Goal: Task Accomplishment & Management: Manage account settings

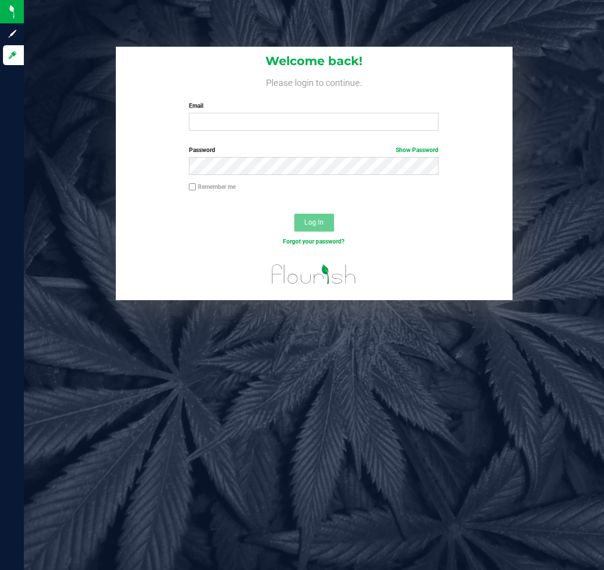
click at [262, 110] on div "Email Required Please format your email correctly." at bounding box center [313, 115] width 264 height 29
click at [259, 118] on input "Email" at bounding box center [313, 122] width 249 height 18
type input "[EMAIL_ADDRESS][DOMAIN_NAME]"
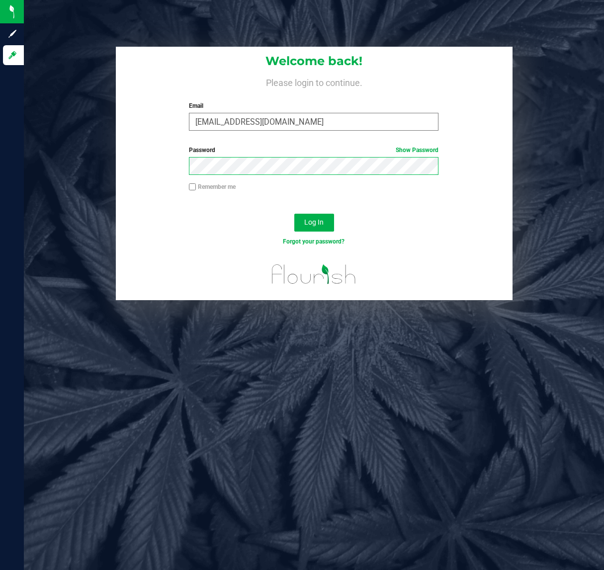
click at [294, 214] on button "Log In" at bounding box center [314, 223] width 40 height 18
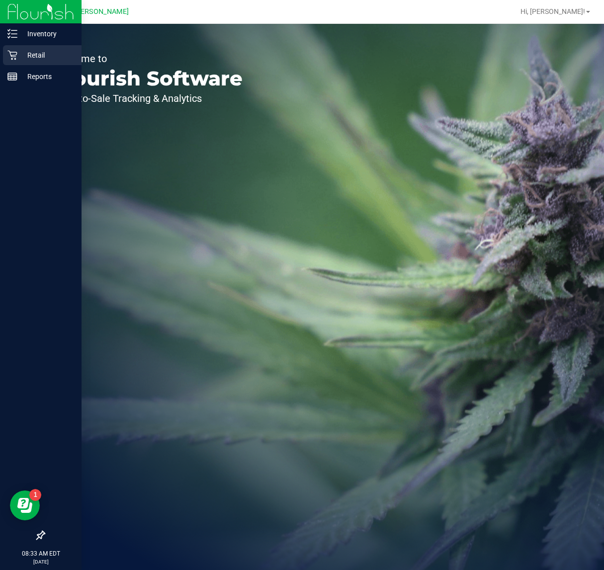
click at [31, 62] on div "Retail" at bounding box center [42, 55] width 79 height 20
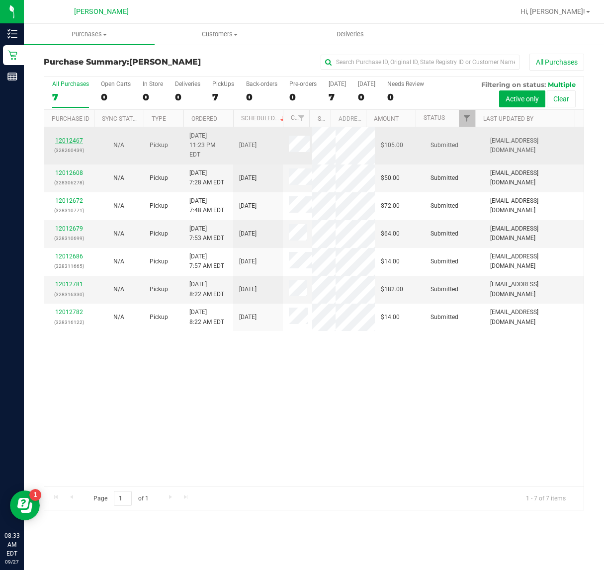
click at [77, 138] on link "12012467" at bounding box center [69, 140] width 28 height 7
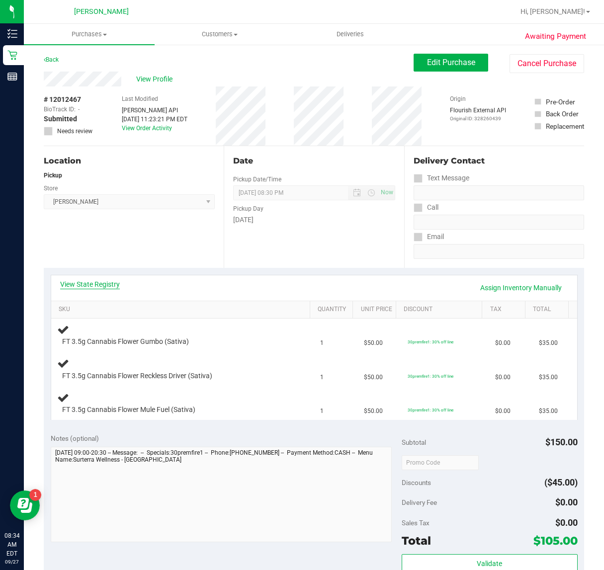
click at [114, 282] on link "View State Registry" at bounding box center [90, 284] width 60 height 10
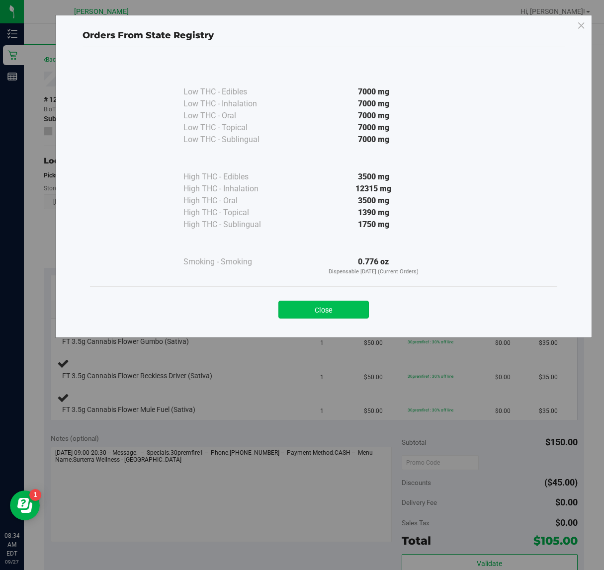
click at [294, 314] on button "Close" at bounding box center [323, 310] width 90 height 18
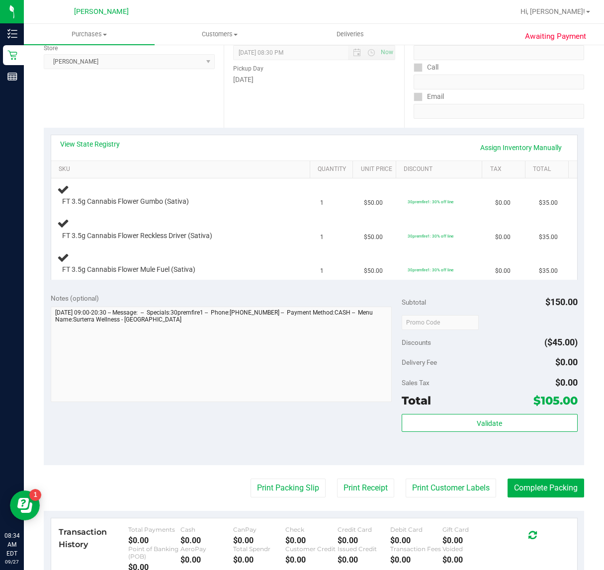
scroll to position [248, 0]
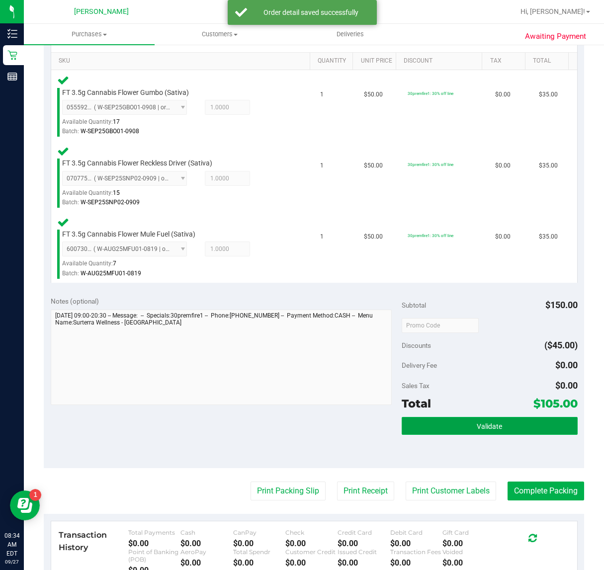
click at [522, 430] on button "Validate" at bounding box center [488, 426] width 175 height 18
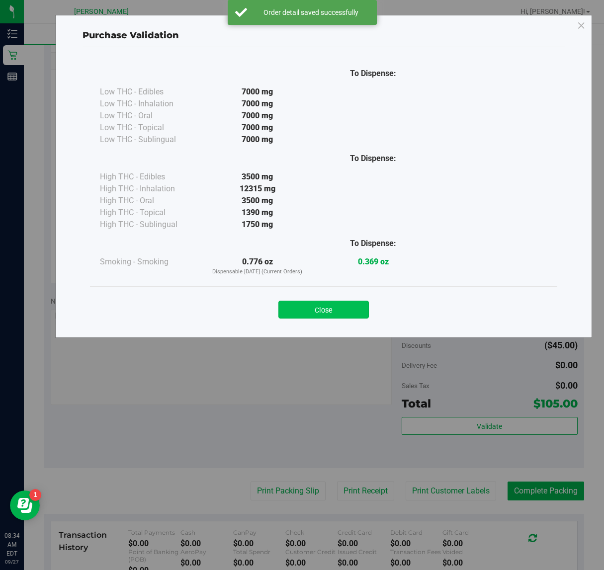
click at [343, 314] on button "Close" at bounding box center [323, 310] width 90 height 18
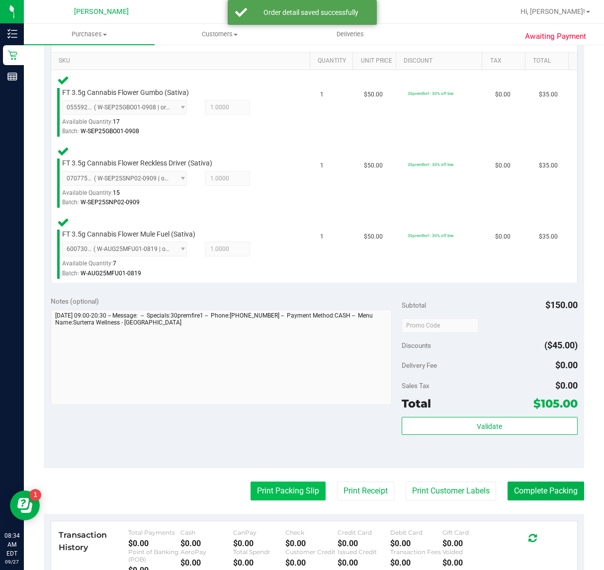
click at [277, 493] on button "Print Packing Slip" at bounding box center [287, 490] width 75 height 19
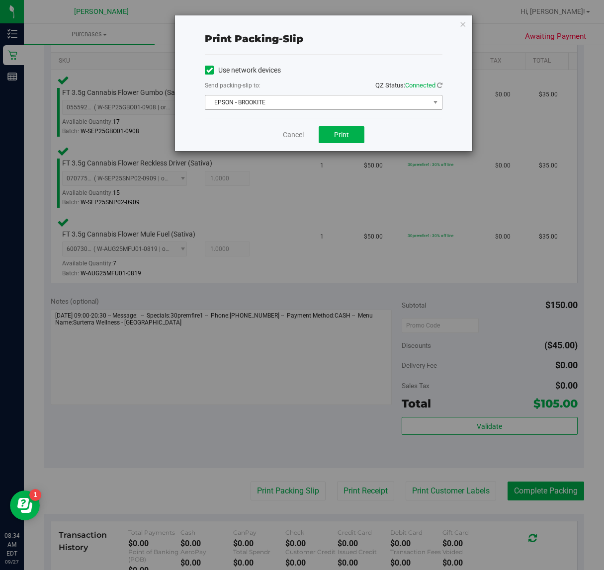
click at [365, 102] on span "EPSON - BROOKITE" at bounding box center [317, 102] width 224 height 14
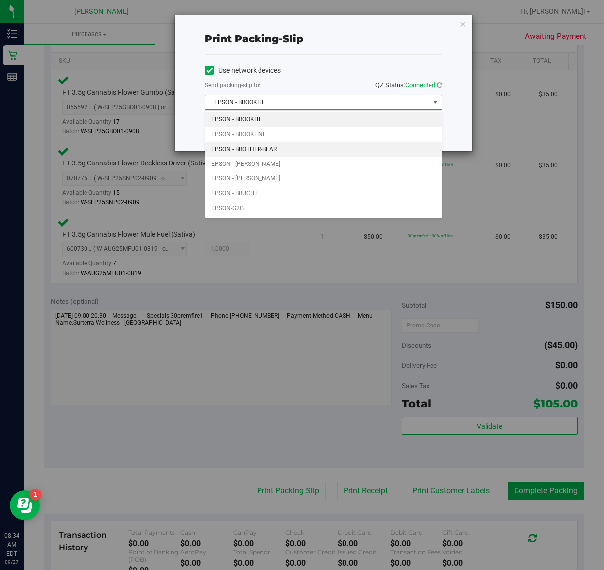
click at [289, 151] on li "EPSON - BROTHER-BEAR" at bounding box center [323, 149] width 236 height 15
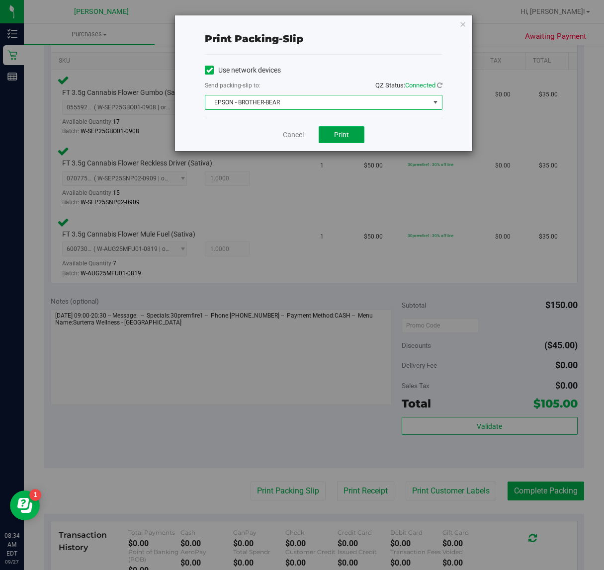
click at [340, 133] on span "Print" at bounding box center [341, 135] width 15 height 8
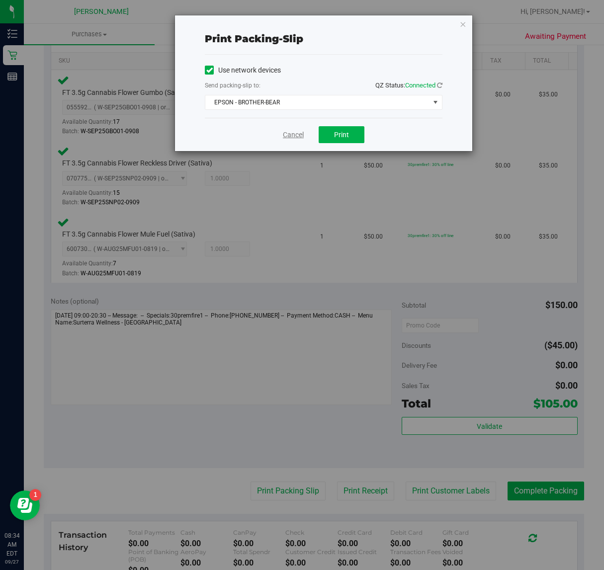
click at [290, 133] on link "Cancel" at bounding box center [293, 135] width 21 height 10
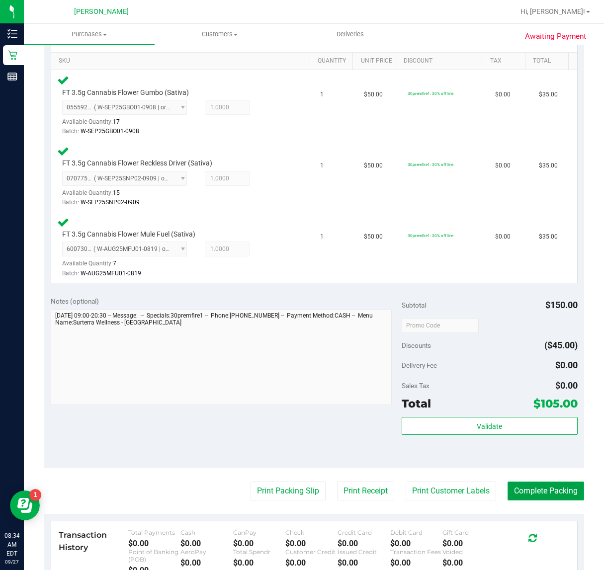
click at [542, 481] on button "Complete Packing" at bounding box center [545, 490] width 77 height 19
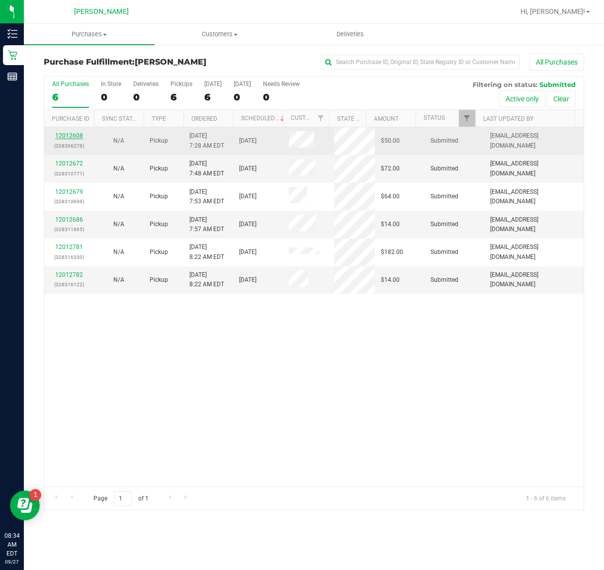
click at [73, 138] on link "12012608" at bounding box center [69, 135] width 28 height 7
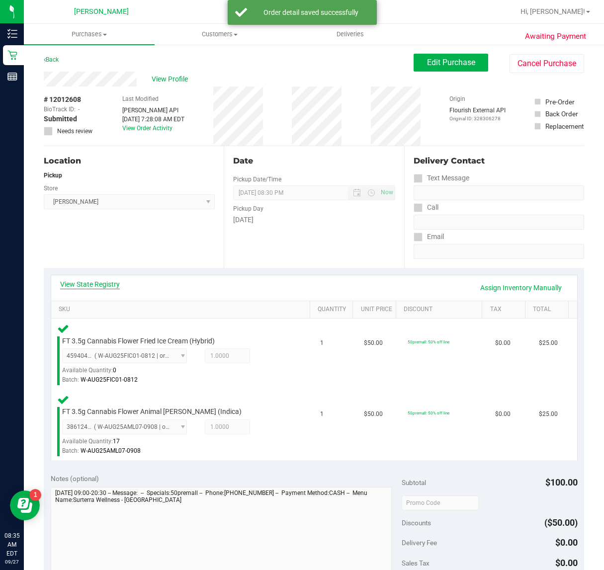
click at [87, 282] on link "View State Registry" at bounding box center [90, 284] width 60 height 10
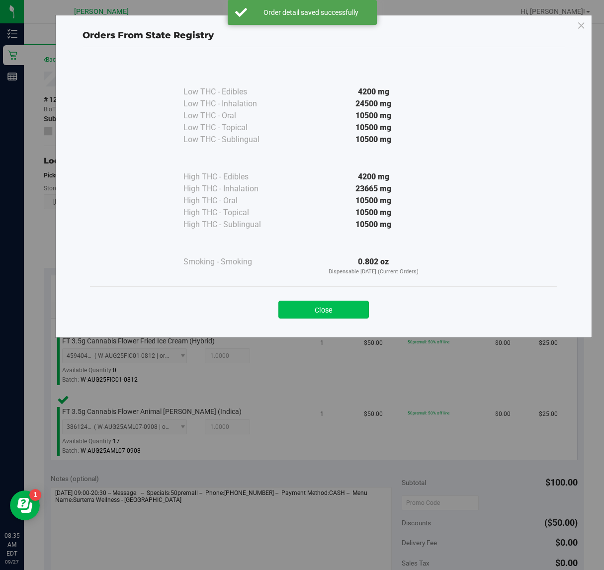
click at [317, 315] on button "Close" at bounding box center [323, 310] width 90 height 18
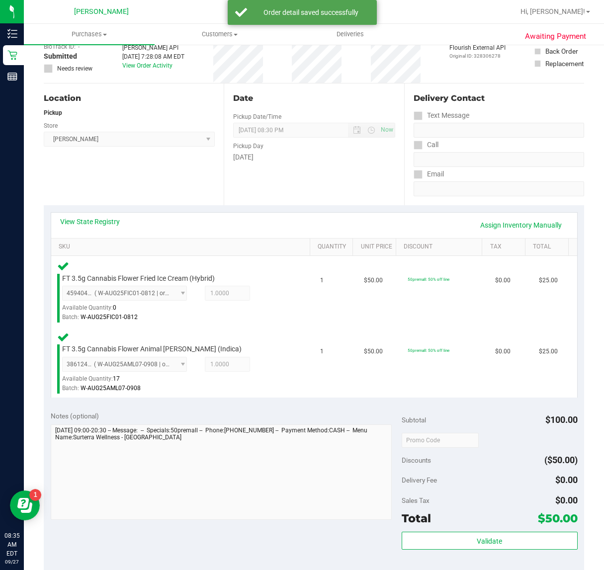
scroll to position [127, 0]
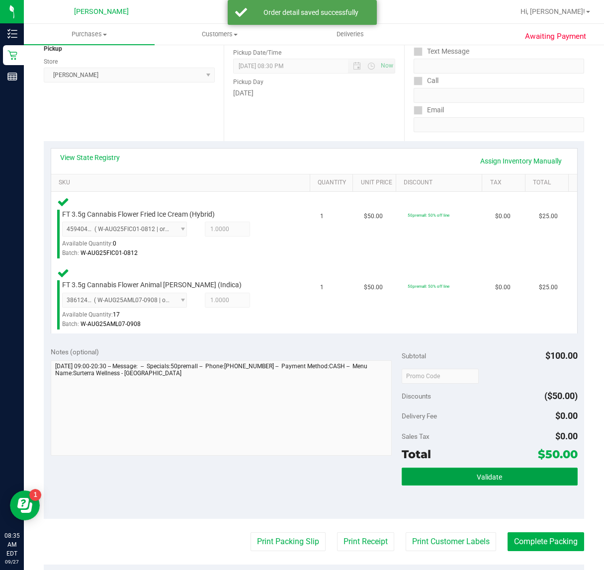
click at [460, 484] on button "Validate" at bounding box center [488, 477] width 175 height 18
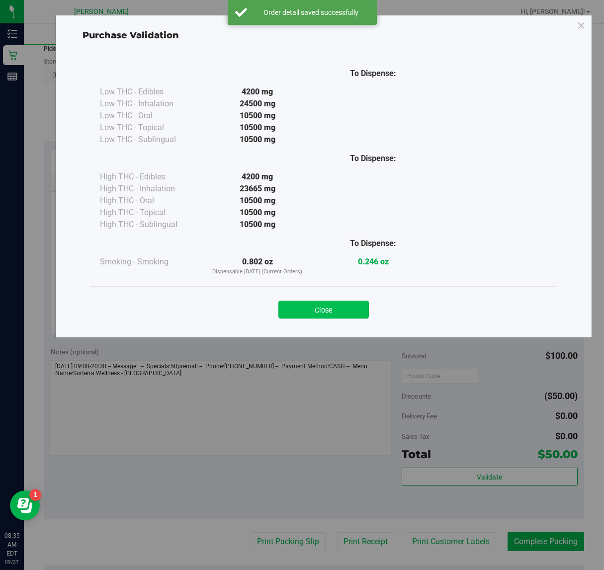
click at [330, 307] on button "Close" at bounding box center [323, 310] width 90 height 18
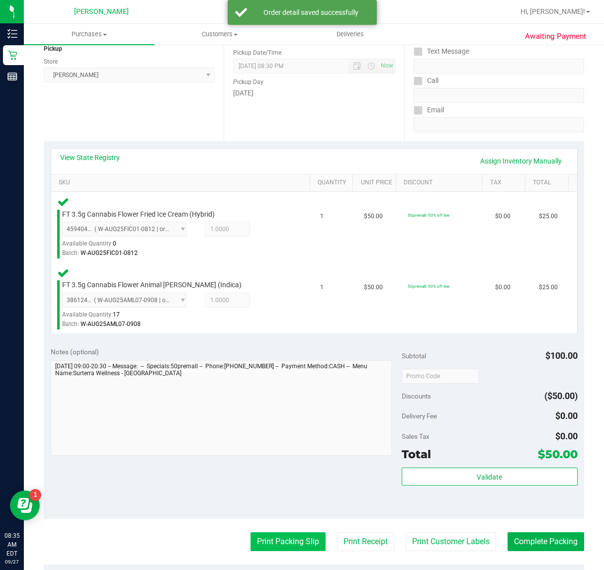
click at [289, 546] on button "Print Packing Slip" at bounding box center [287, 541] width 75 height 19
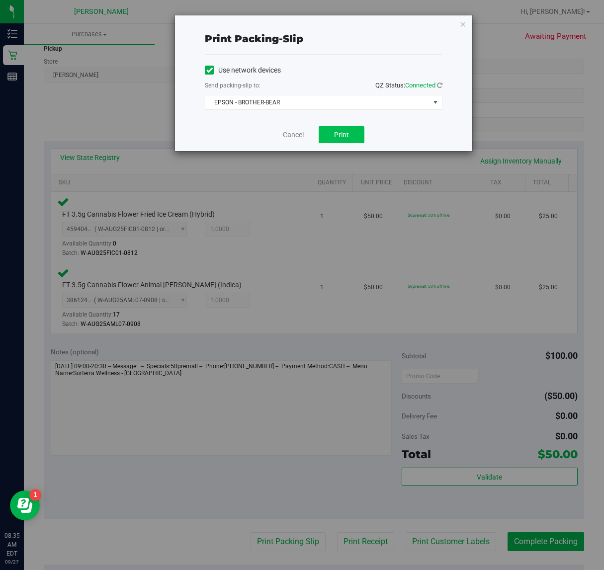
click at [356, 129] on button "Print" at bounding box center [341, 134] width 46 height 17
click at [293, 137] on link "Cancel" at bounding box center [293, 135] width 21 height 10
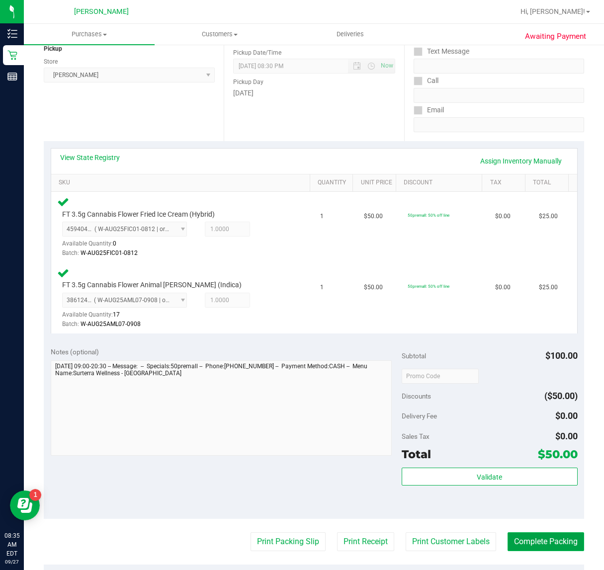
click at [554, 537] on button "Complete Packing" at bounding box center [545, 541] width 77 height 19
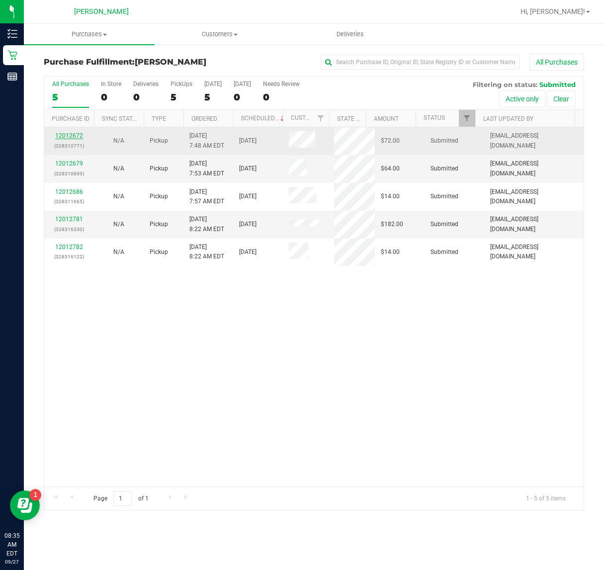
click at [79, 135] on link "12012672" at bounding box center [69, 135] width 28 height 7
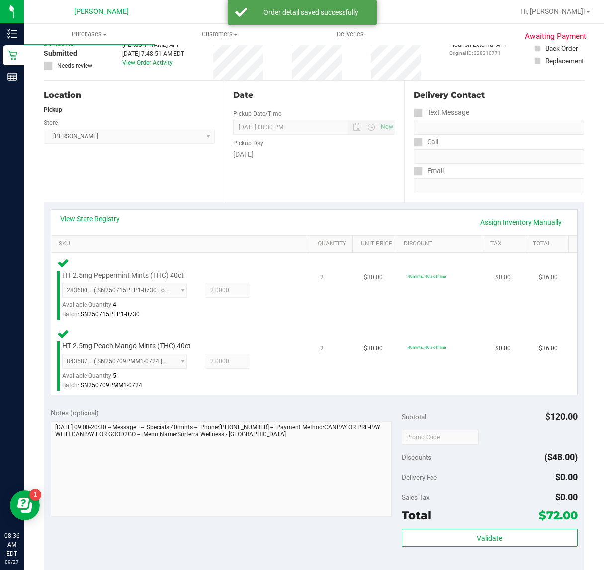
scroll to position [186, 0]
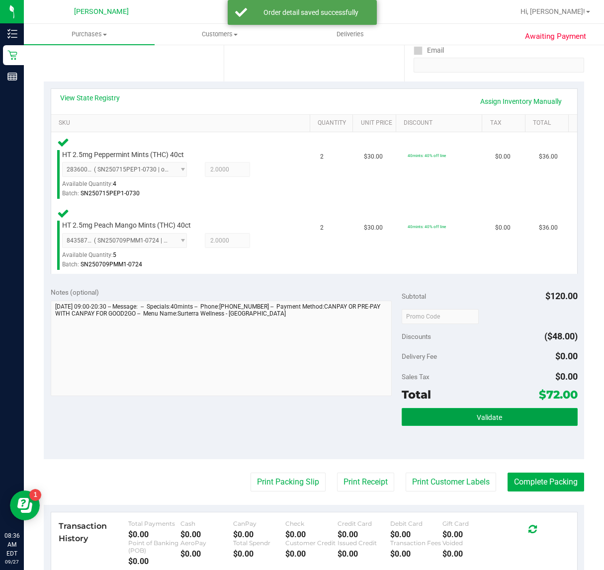
click at [529, 419] on button "Validate" at bounding box center [488, 417] width 175 height 18
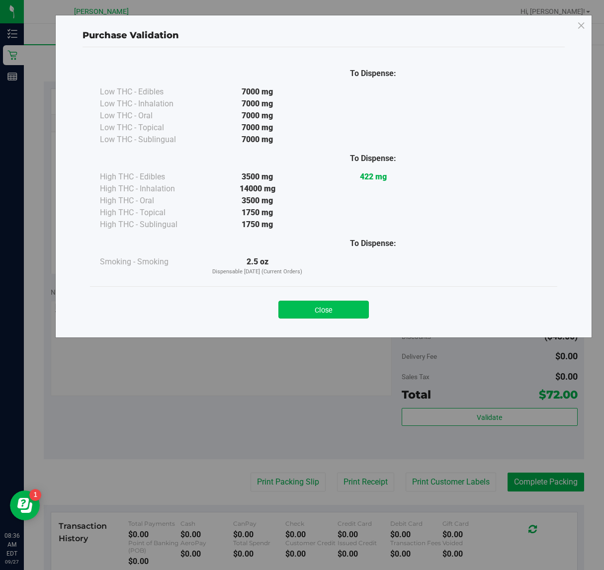
click at [349, 304] on button "Close" at bounding box center [323, 310] width 90 height 18
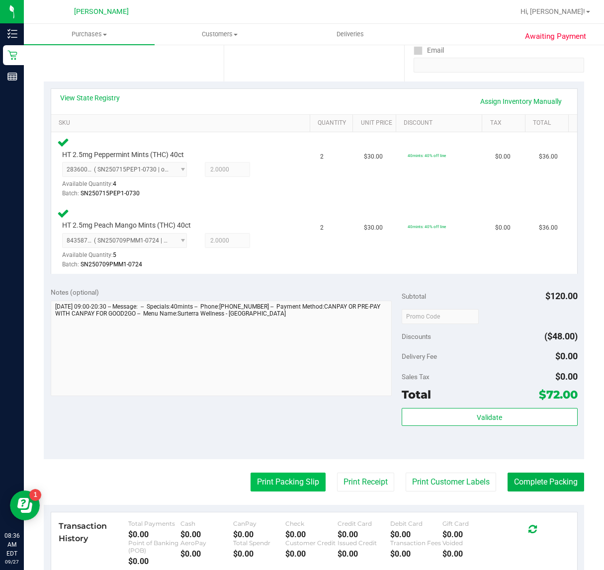
click at [283, 483] on button "Print Packing Slip" at bounding box center [287, 482] width 75 height 19
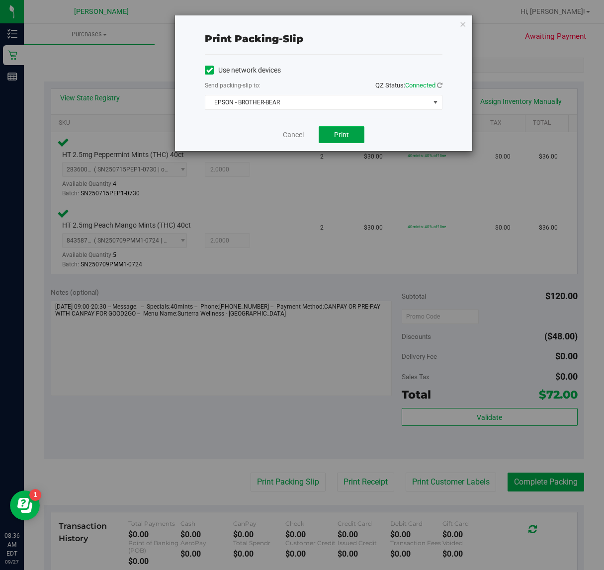
click at [338, 133] on span "Print" at bounding box center [341, 135] width 15 height 8
click at [291, 133] on link "Cancel" at bounding box center [293, 135] width 21 height 10
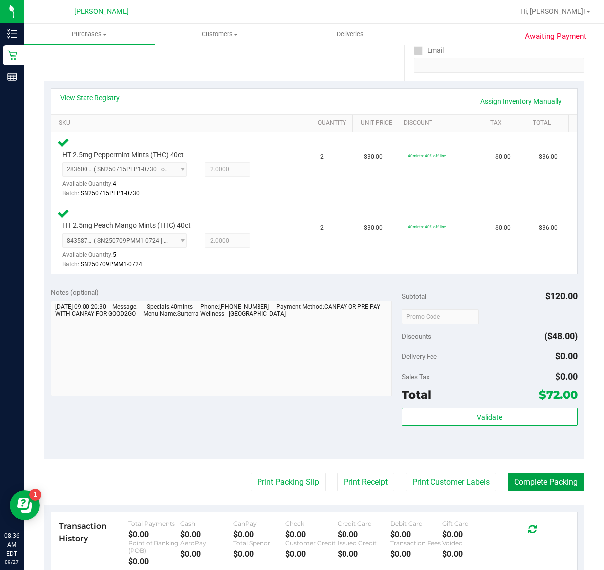
click at [542, 480] on button "Complete Packing" at bounding box center [545, 482] width 77 height 19
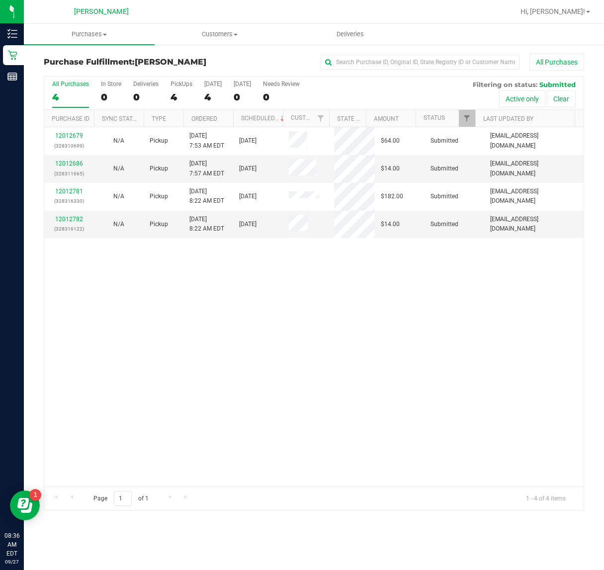
click at [74, 137] on link "12012679" at bounding box center [69, 135] width 28 height 7
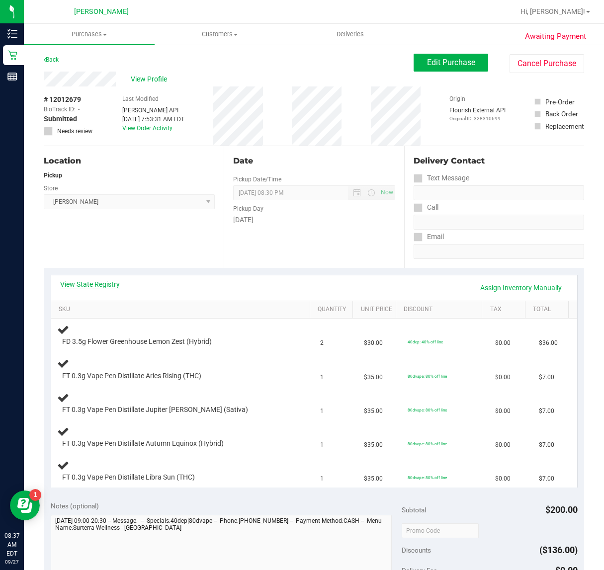
click at [79, 284] on link "View State Registry" at bounding box center [90, 284] width 60 height 10
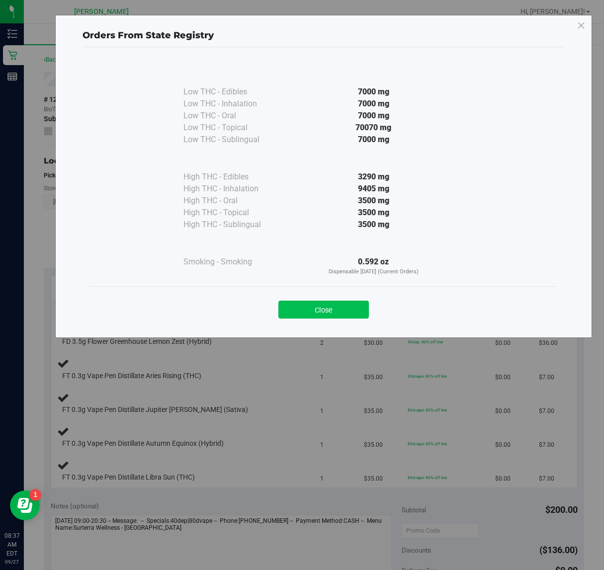
click at [324, 311] on button "Close" at bounding box center [323, 310] width 90 height 18
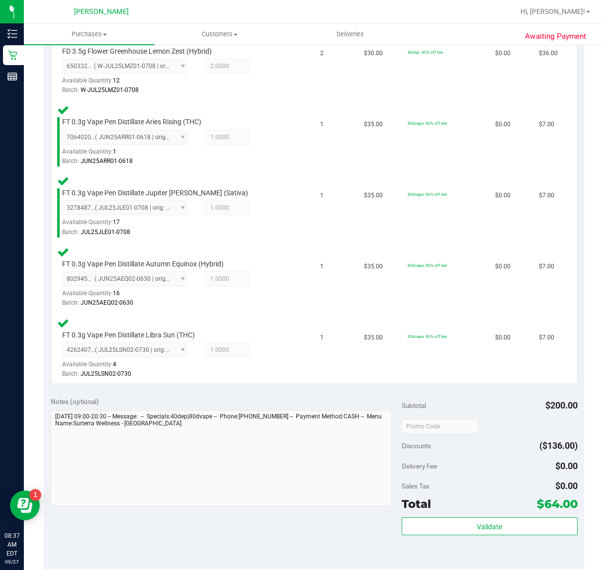
scroll to position [286, 0]
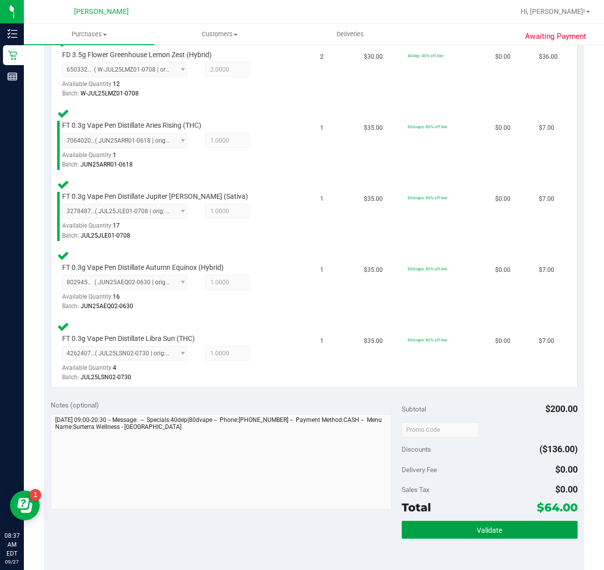
click at [462, 524] on button "Validate" at bounding box center [488, 530] width 175 height 18
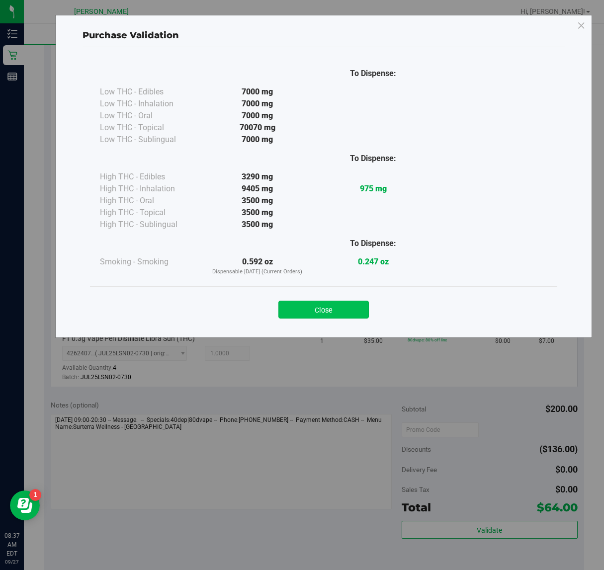
click at [326, 315] on button "Close" at bounding box center [323, 310] width 90 height 18
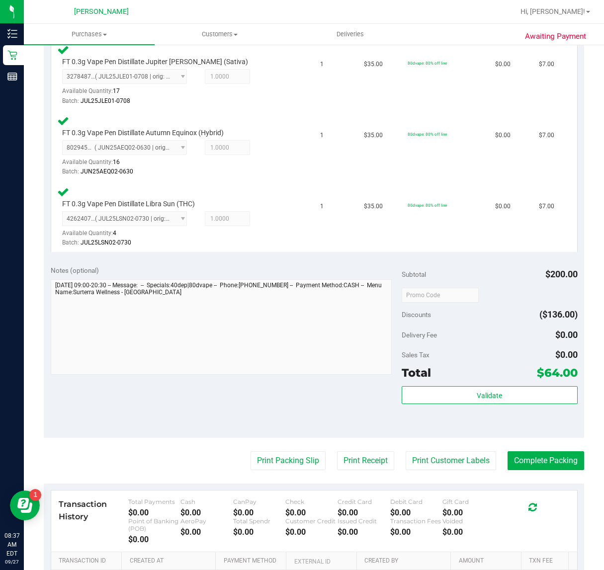
scroll to position [465, 0]
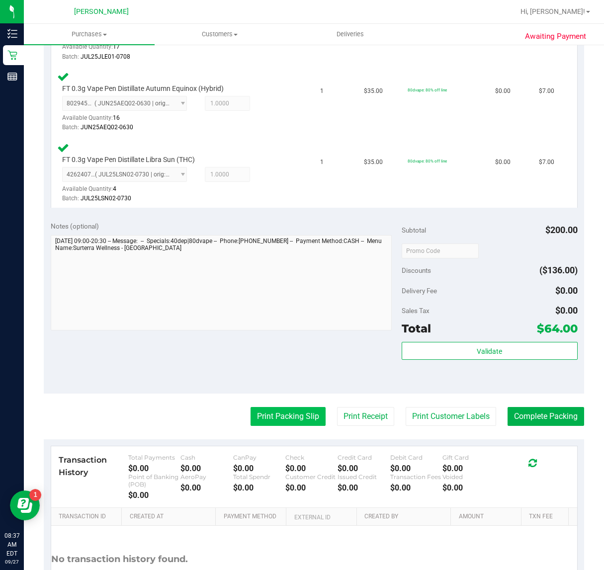
click at [287, 412] on button "Print Packing Slip" at bounding box center [287, 416] width 75 height 19
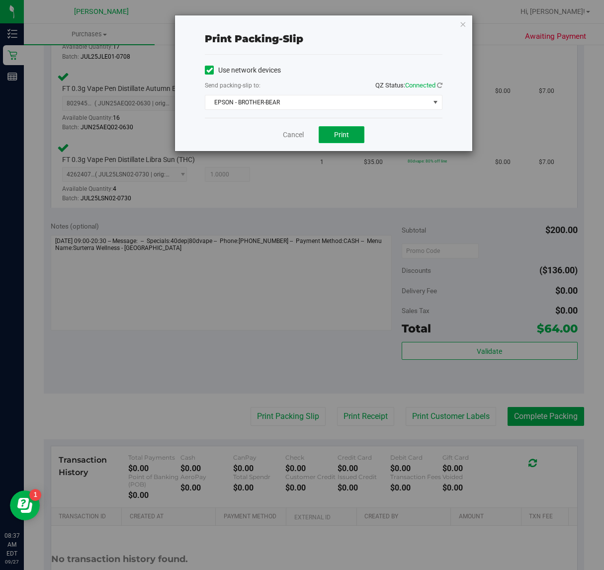
click at [341, 137] on span "Print" at bounding box center [341, 135] width 15 height 8
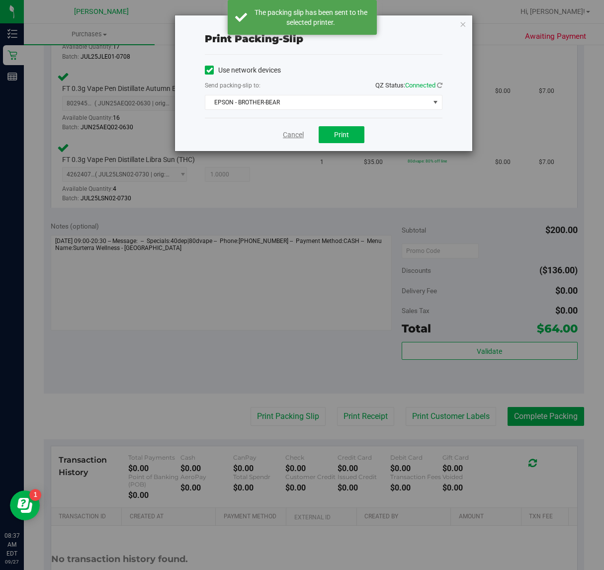
click at [284, 135] on link "Cancel" at bounding box center [293, 135] width 21 height 10
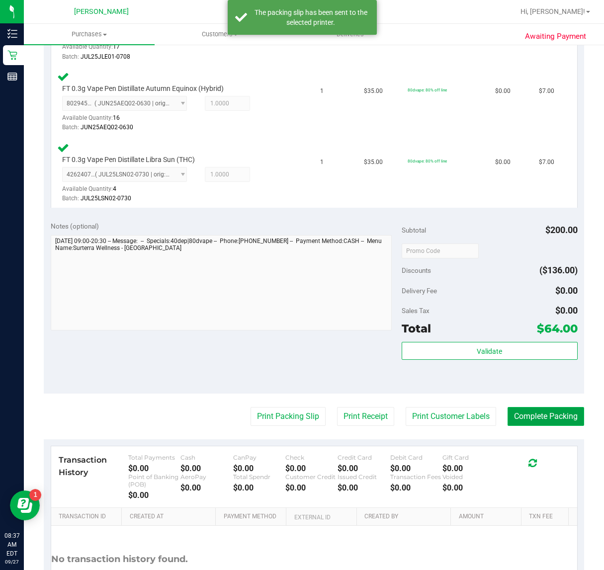
click at [518, 407] on button "Complete Packing" at bounding box center [545, 416] width 77 height 19
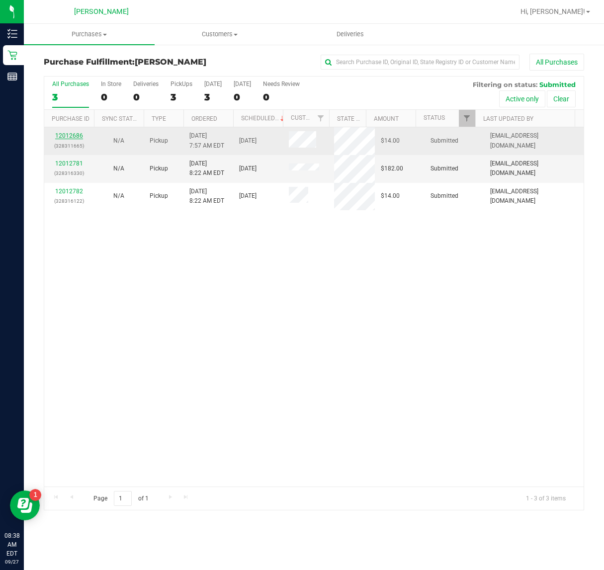
click at [61, 135] on link "12012686" at bounding box center [69, 135] width 28 height 7
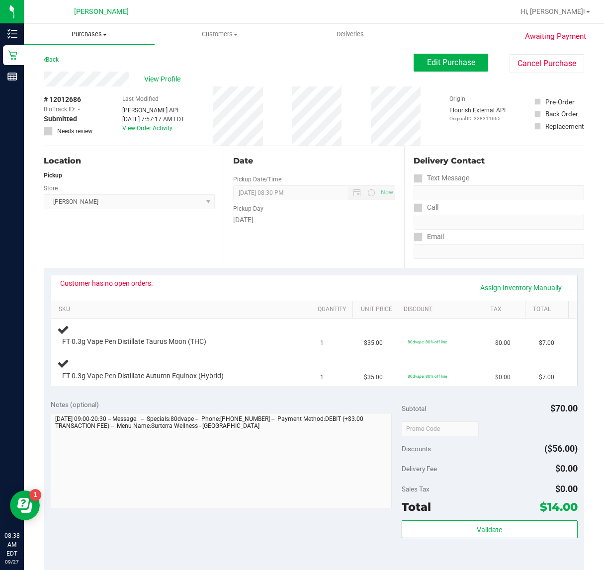
click at [47, 41] on uib-tab-heading "Purchases Summary of purchases Fulfillment All purchases" at bounding box center [89, 34] width 131 height 21
click at [200, 63] on div "Back Edit Purchase Cancel Purchase" at bounding box center [314, 63] width 540 height 18
click at [45, 59] on icon at bounding box center [45, 60] width 2 height 6
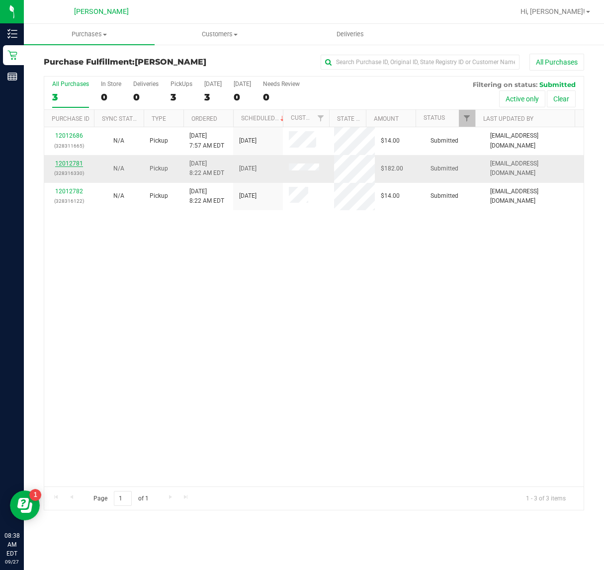
click at [73, 164] on link "12012781" at bounding box center [69, 163] width 28 height 7
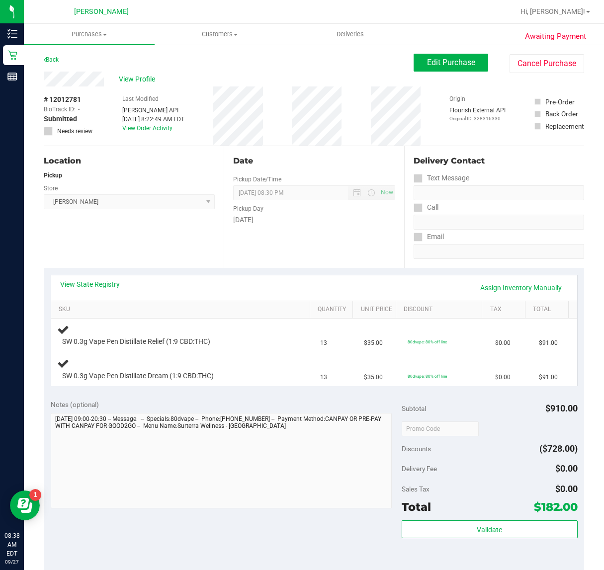
click at [88, 276] on div "View State Registry Assign Inventory Manually" at bounding box center [314, 287] width 526 height 25
click at [93, 281] on link "View State Registry" at bounding box center [90, 284] width 60 height 10
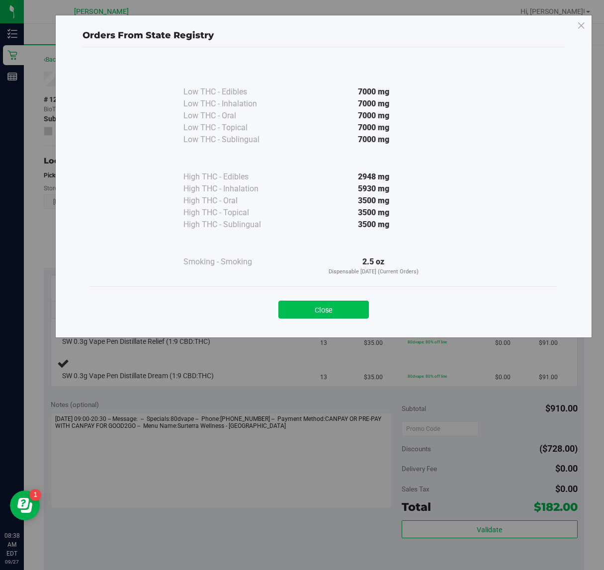
click at [297, 313] on button "Close" at bounding box center [323, 310] width 90 height 18
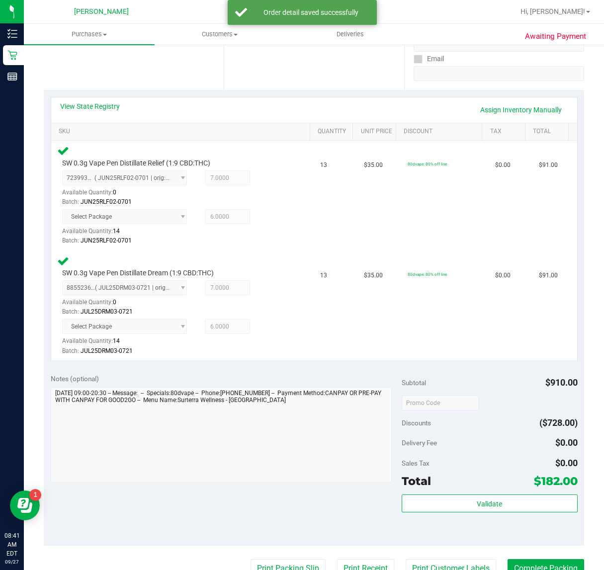
scroll to position [188, 0]
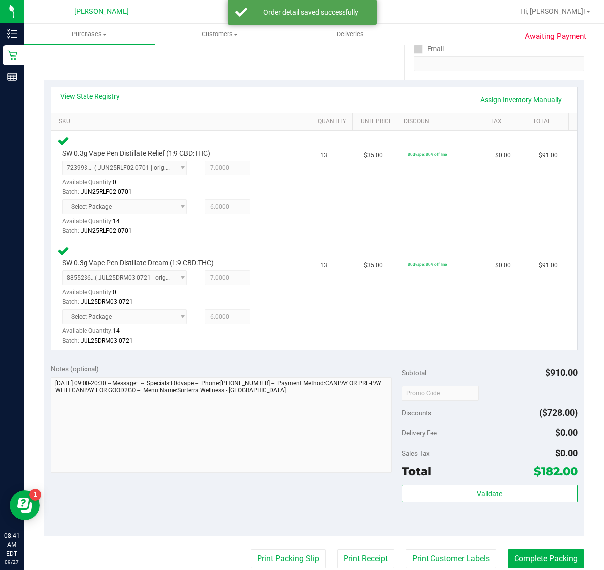
click at [468, 468] on div "Total $182.00" at bounding box center [488, 471] width 175 height 18
click at [482, 486] on button "Validate" at bounding box center [488, 493] width 175 height 18
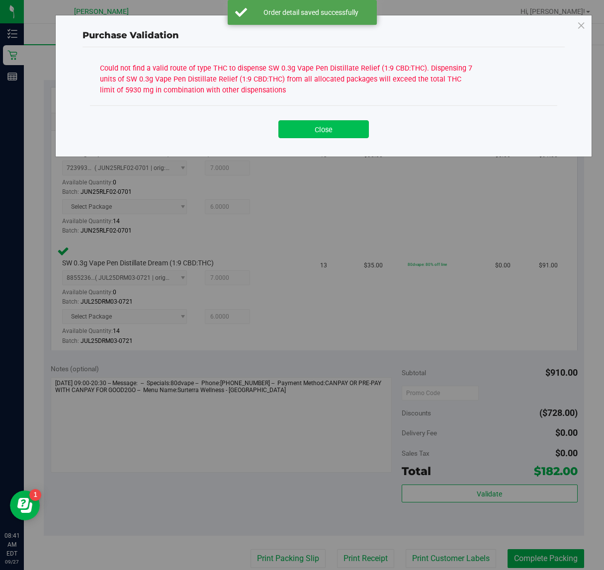
click at [328, 128] on button "Close" at bounding box center [323, 129] width 90 height 18
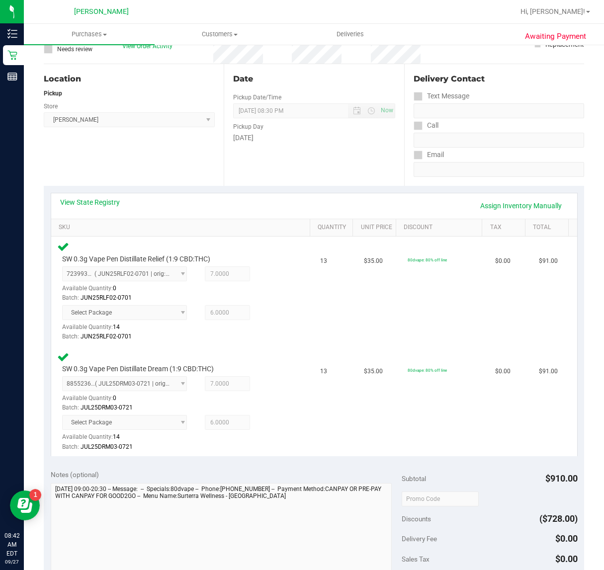
scroll to position [0, 0]
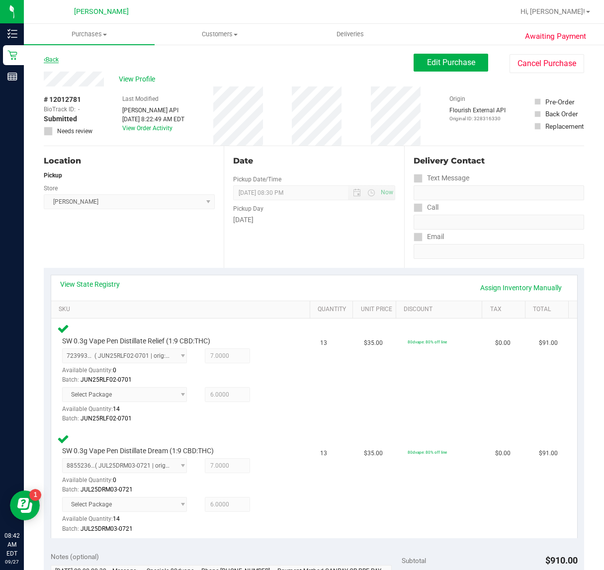
click at [50, 56] on link "Back" at bounding box center [51, 59] width 15 height 7
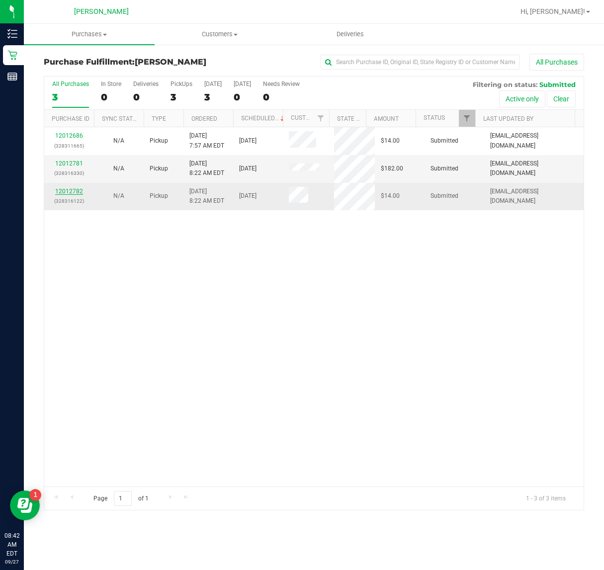
click at [66, 190] on link "12012782" at bounding box center [69, 191] width 28 height 7
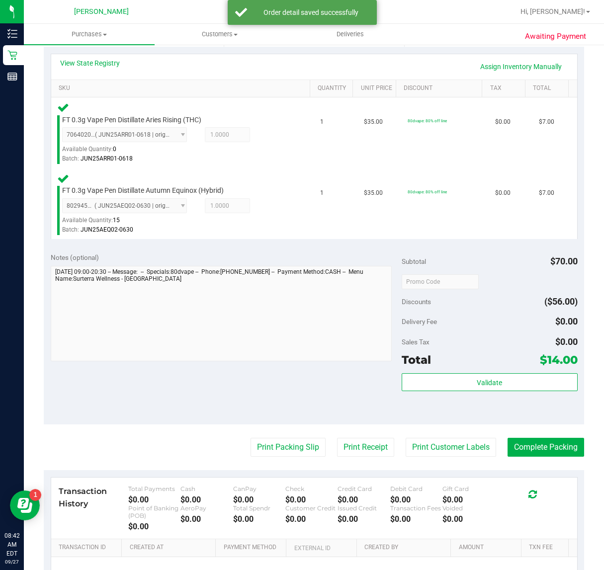
scroll to position [222, 0]
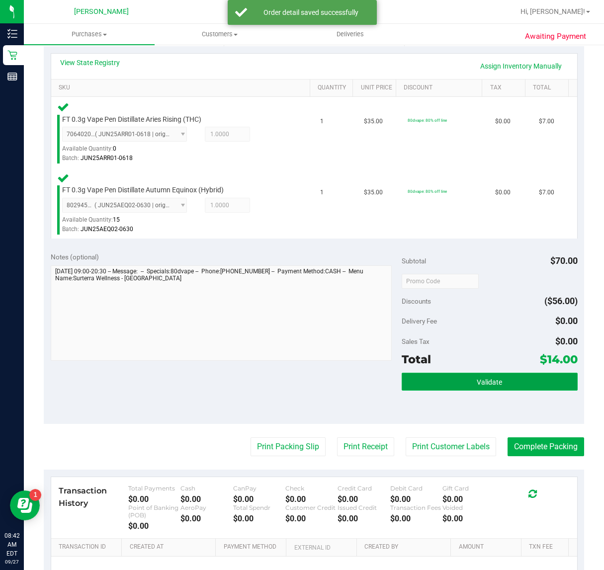
click at [463, 373] on button "Validate" at bounding box center [488, 382] width 175 height 18
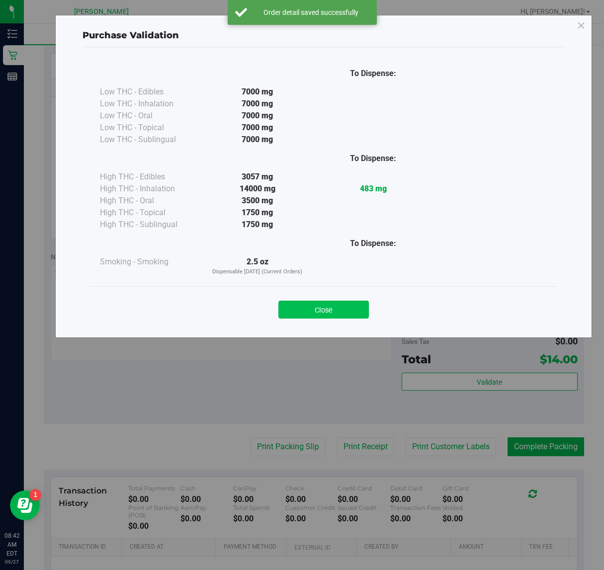
click at [324, 312] on button "Close" at bounding box center [323, 310] width 90 height 18
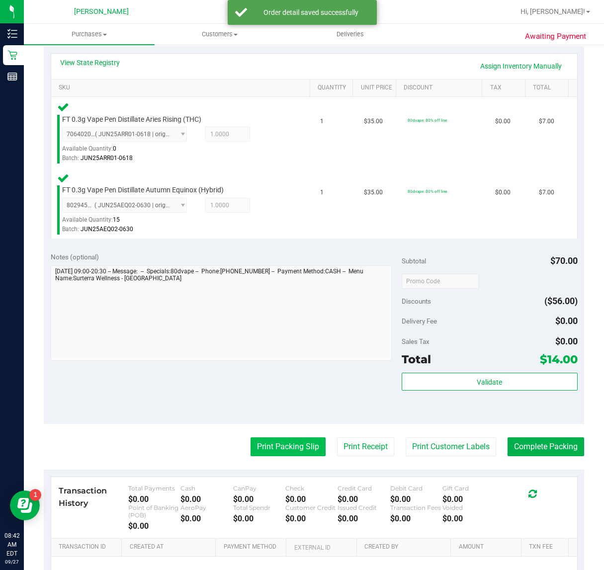
click at [283, 447] on button "Print Packing Slip" at bounding box center [287, 446] width 75 height 19
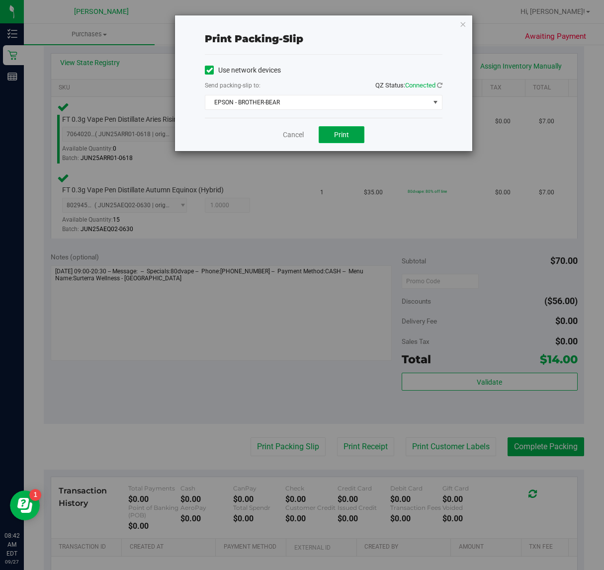
click at [344, 133] on span "Print" at bounding box center [341, 135] width 15 height 8
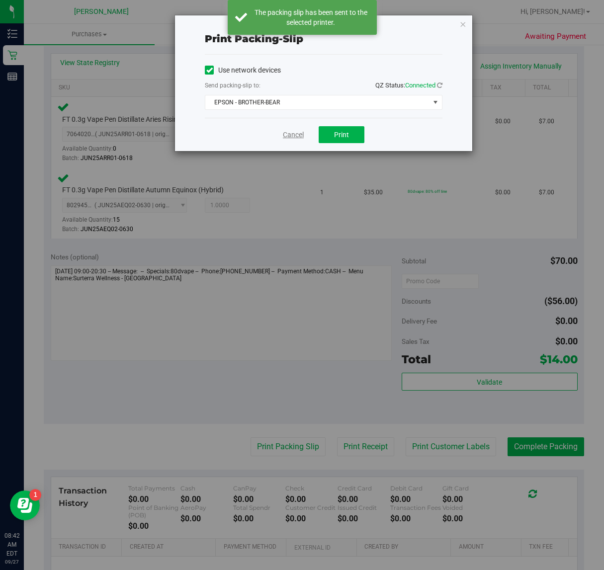
click at [296, 136] on link "Cancel" at bounding box center [293, 135] width 21 height 10
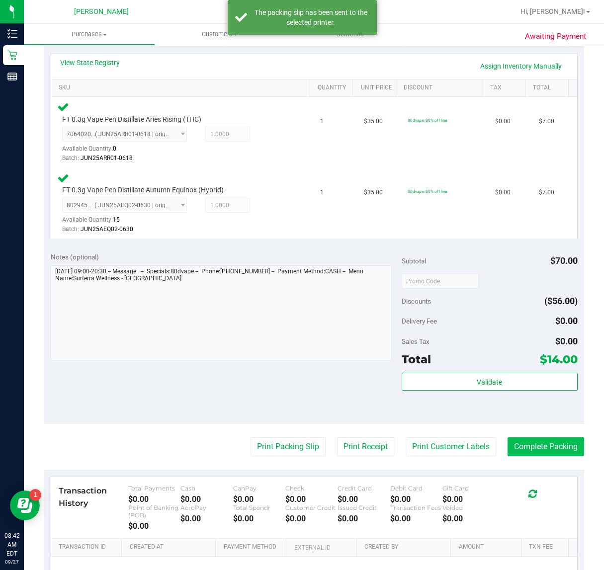
click at [535, 444] on button "Complete Packing" at bounding box center [545, 446] width 77 height 19
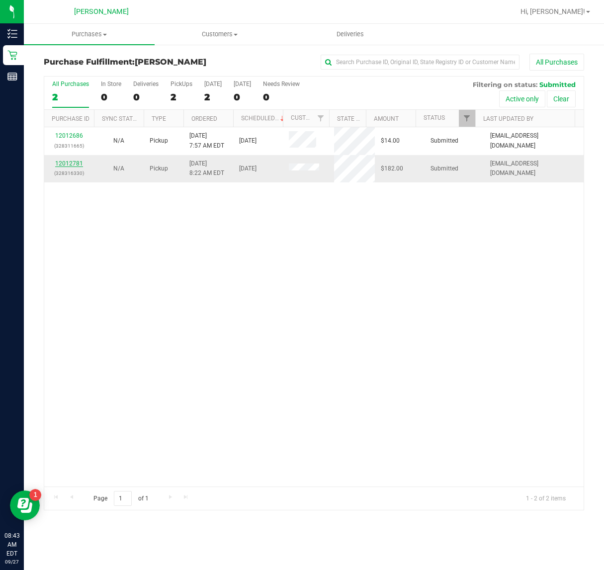
click at [72, 164] on link "12012781" at bounding box center [69, 163] width 28 height 7
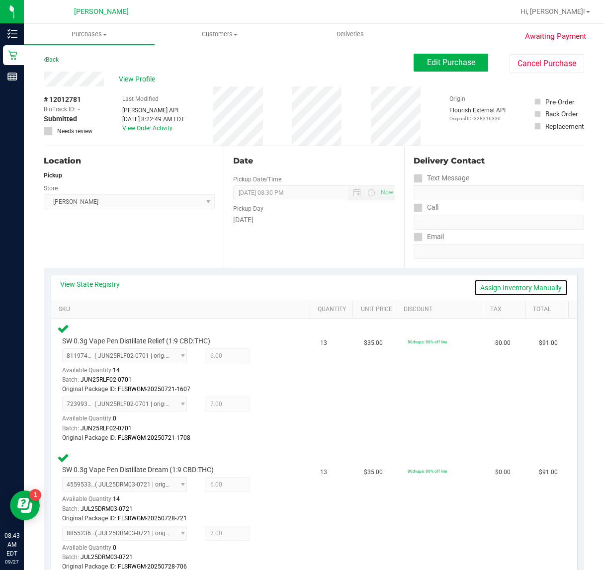
click at [485, 287] on link "Assign Inventory Manually" at bounding box center [520, 287] width 94 height 17
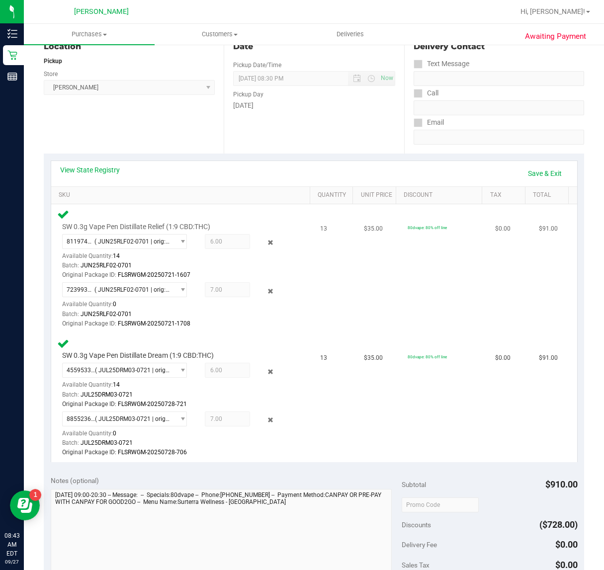
scroll to position [124, 0]
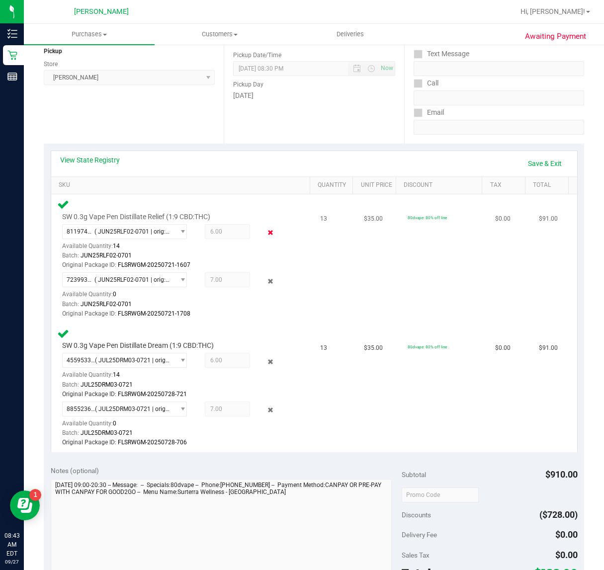
click at [265, 230] on icon at bounding box center [270, 232] width 10 height 11
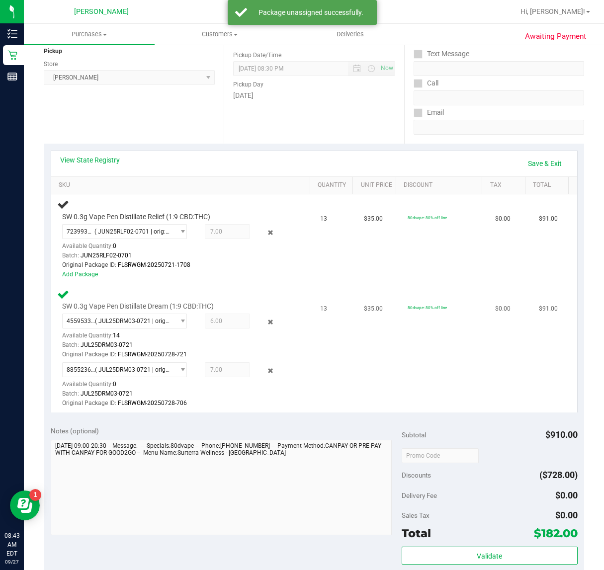
click at [261, 316] on div at bounding box center [259, 322] width 19 height 12
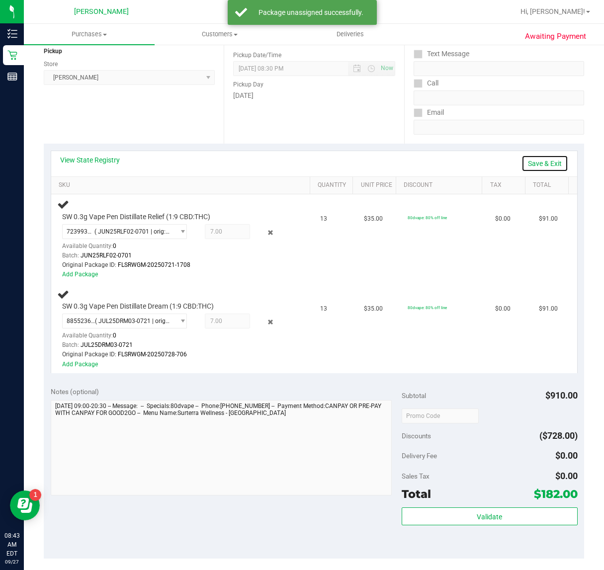
click at [522, 166] on link "Save & Exit" at bounding box center [544, 163] width 47 height 17
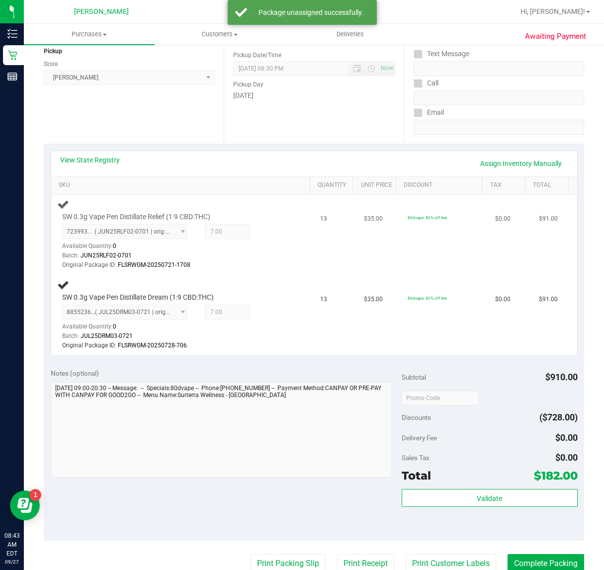
scroll to position [0, 0]
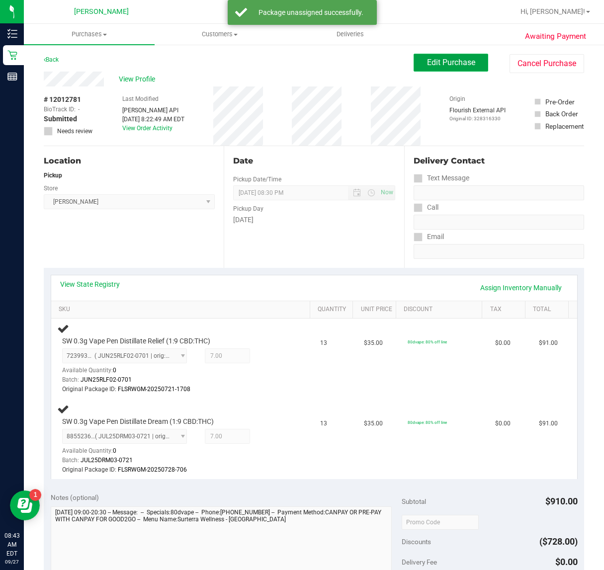
click at [453, 66] on span "Edit Purchase" at bounding box center [451, 62] width 48 height 9
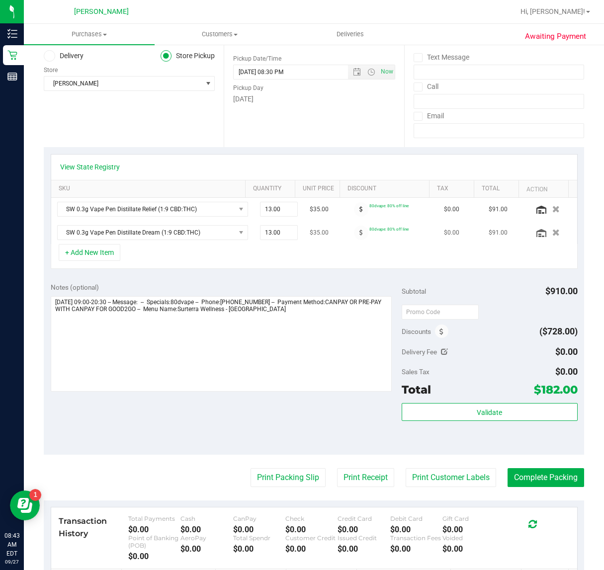
scroll to position [124, 0]
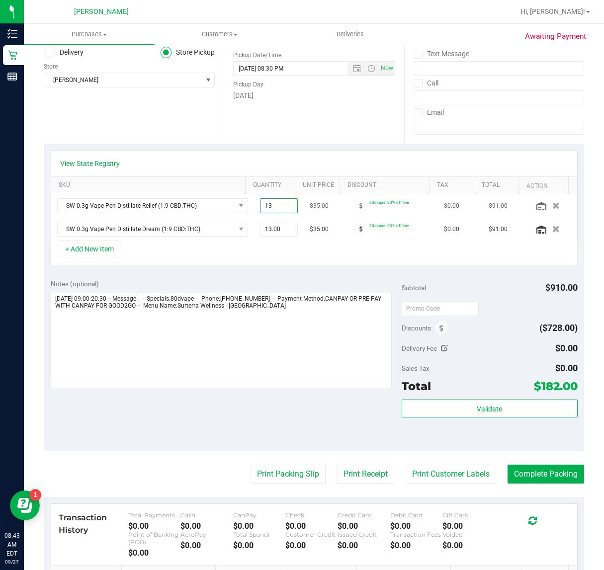
click at [271, 211] on span "13.00 13" at bounding box center [279, 205] width 38 height 15
type input "10"
type input "10.00"
click at [267, 232] on span "13.00 13" at bounding box center [279, 229] width 38 height 15
type input "10"
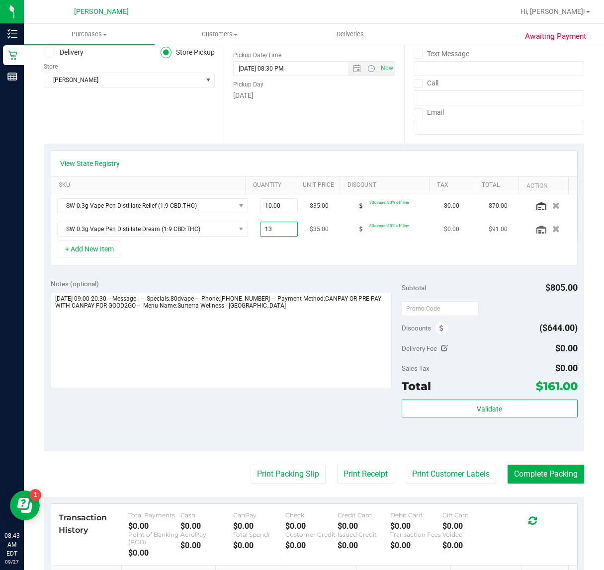
click at [263, 232] on span "13.00 13" at bounding box center [279, 229] width 38 height 15
type input "1"
type input "10"
type input "10.00"
click at [279, 258] on div "+ Add New Item" at bounding box center [314, 252] width 527 height 25
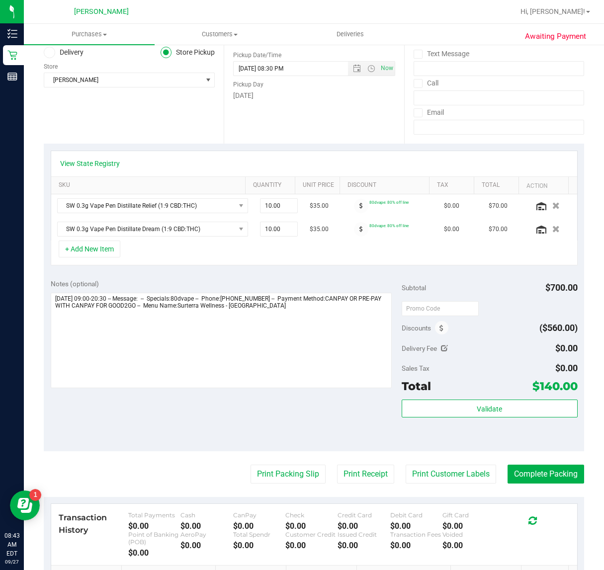
scroll to position [0, 0]
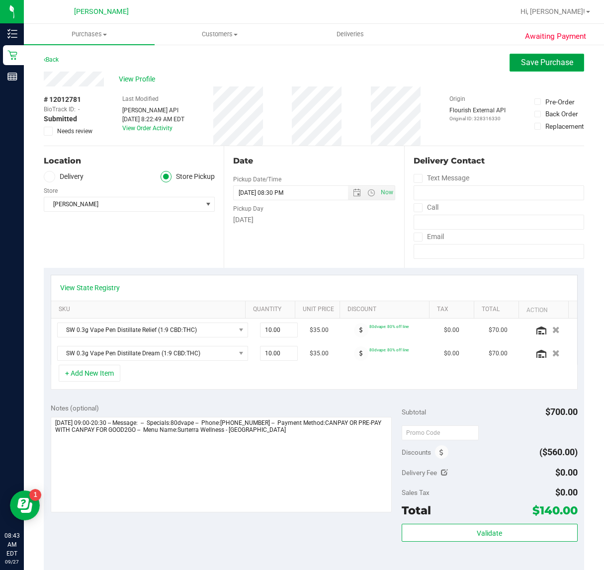
click at [528, 66] on span "Save Purchase" at bounding box center [547, 62] width 52 height 9
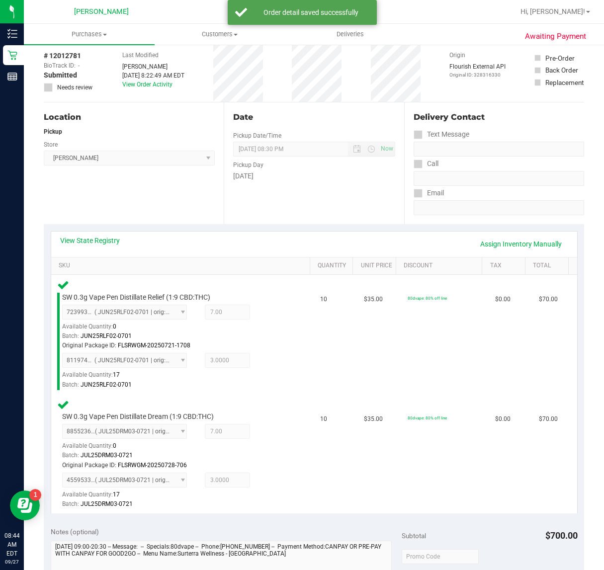
scroll to position [248, 0]
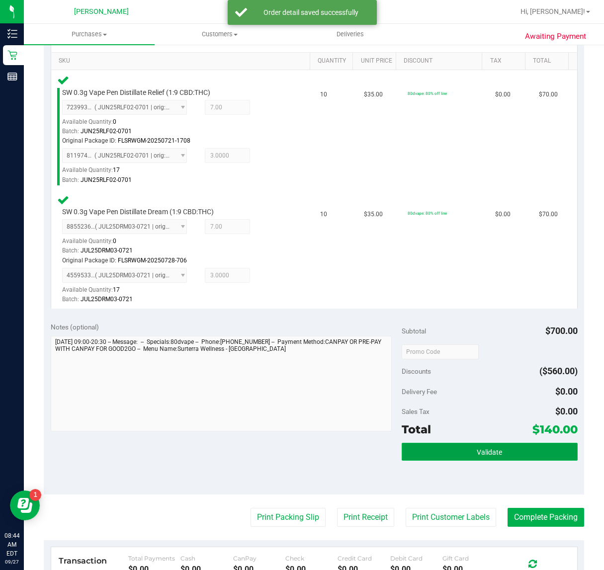
click at [505, 458] on button "Validate" at bounding box center [488, 452] width 175 height 18
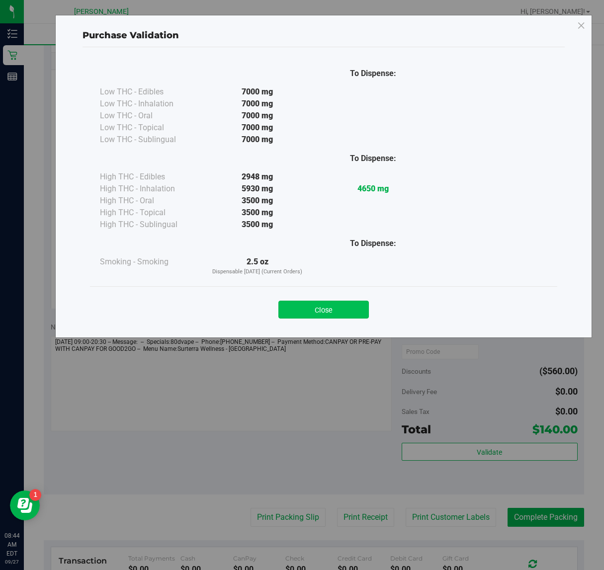
click at [322, 309] on button "Close" at bounding box center [323, 310] width 90 height 18
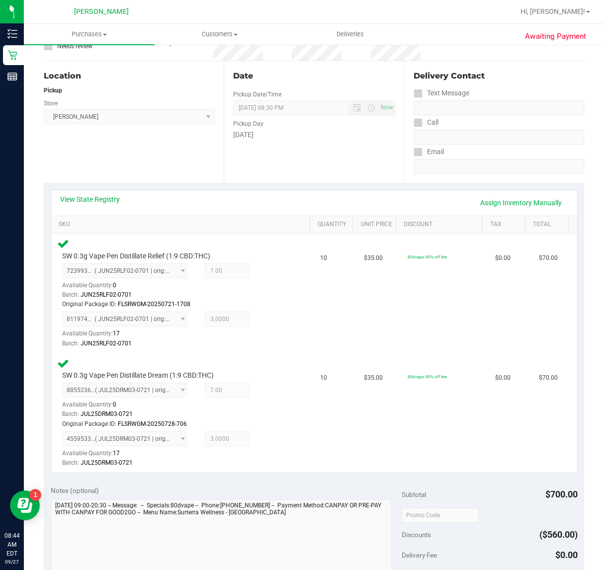
scroll to position [0, 0]
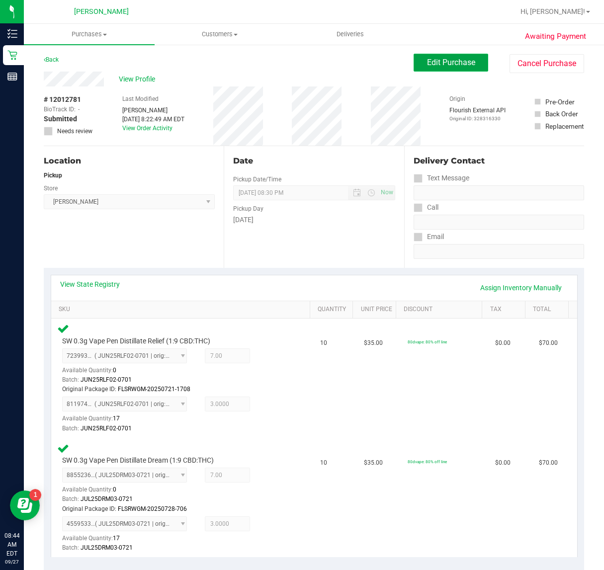
click at [458, 63] on span "Edit Purchase" at bounding box center [451, 62] width 48 height 9
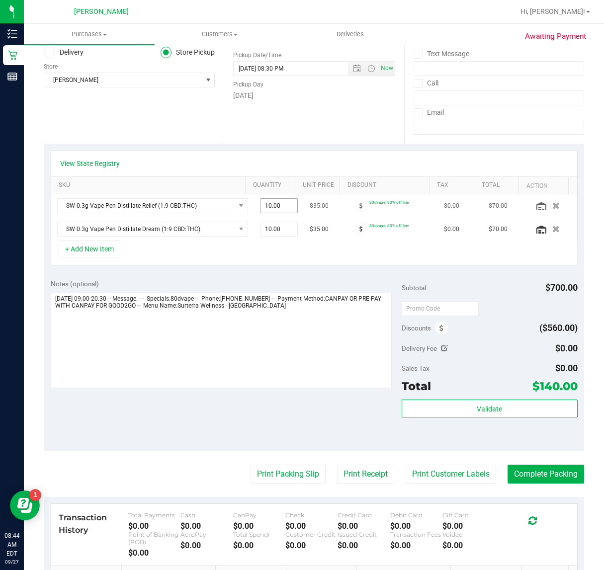
click at [260, 206] on span "10.00 10" at bounding box center [279, 205] width 38 height 15
type input "11"
type input "11.00"
click at [269, 229] on span "10.00 10" at bounding box center [279, 229] width 38 height 15
type input "1"
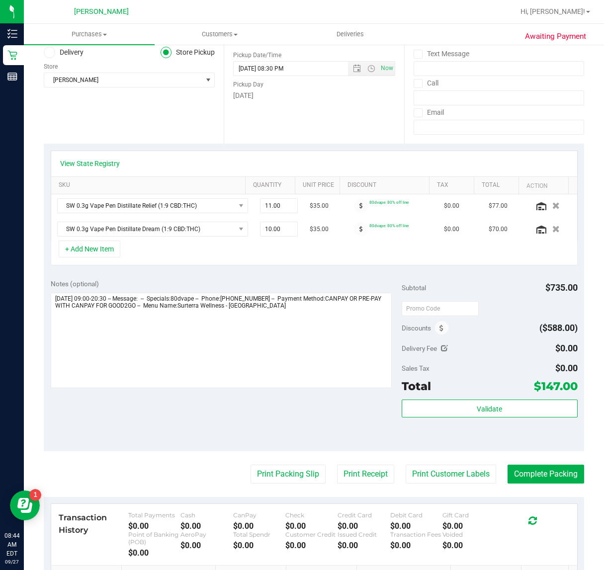
click at [294, 256] on div "+ Add New Item" at bounding box center [314, 252] width 527 height 25
click at [260, 229] on span "10.00 10" at bounding box center [279, 229] width 38 height 15
type input "1"
type input "11"
type input "11.00"
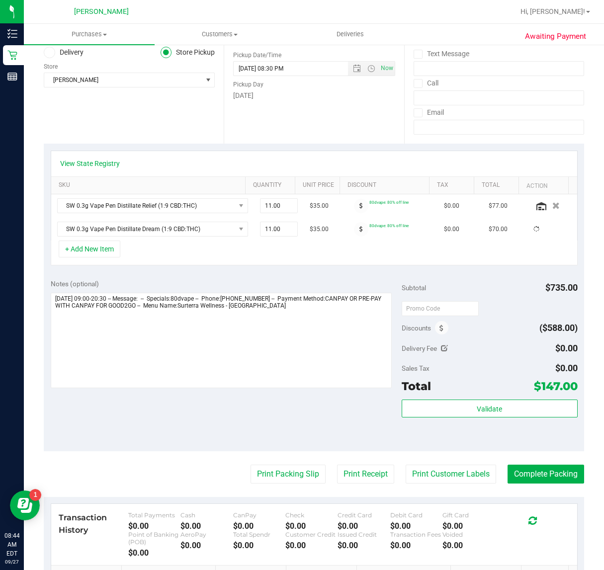
click at [257, 256] on div "+ Add New Item" at bounding box center [314, 252] width 527 height 25
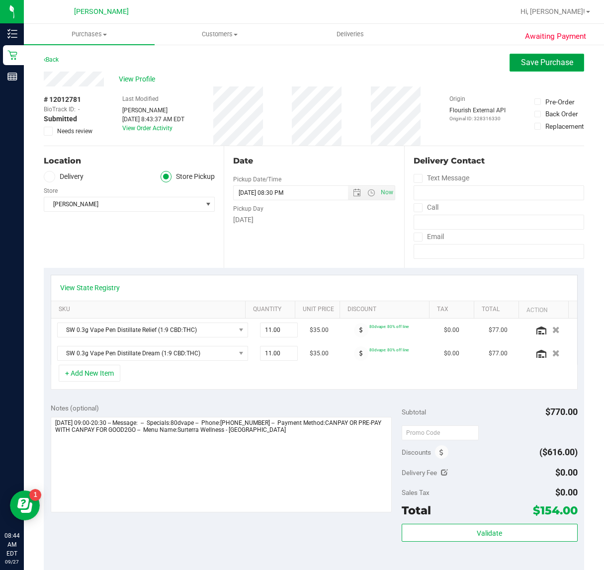
click at [521, 65] on span "Save Purchase" at bounding box center [547, 62] width 52 height 9
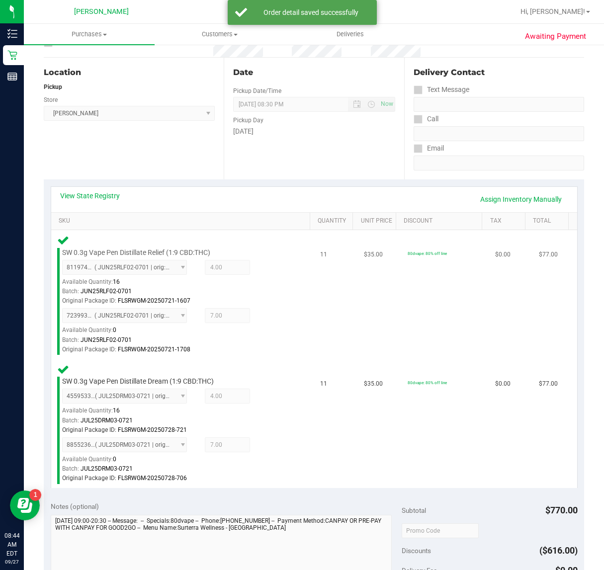
scroll to position [186, 0]
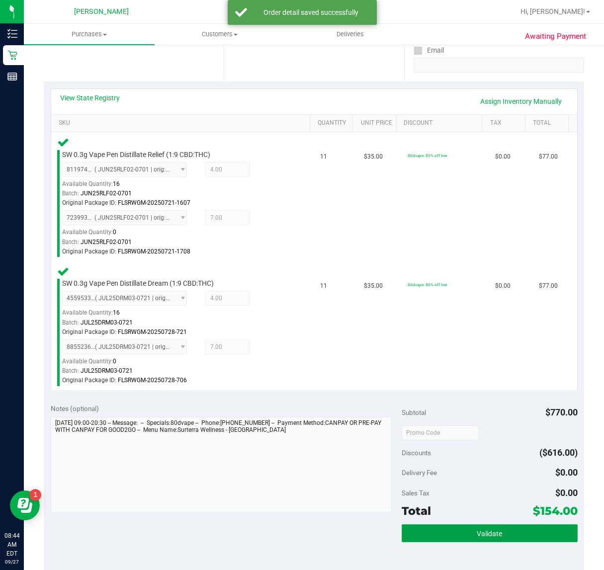
click at [495, 524] on button "Validate" at bounding box center [488, 533] width 175 height 18
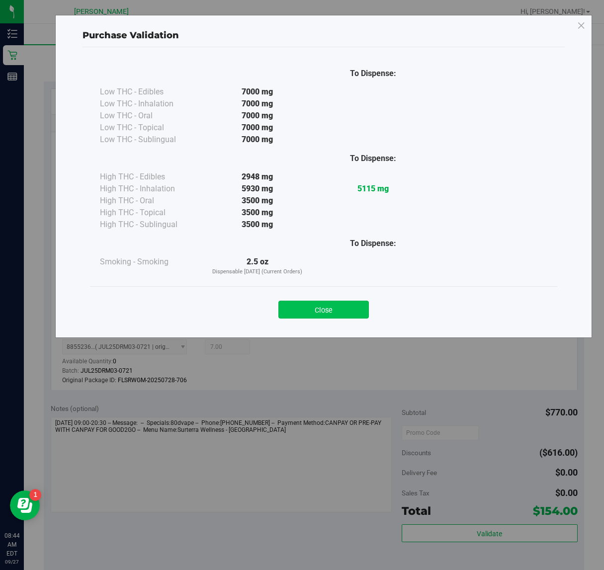
click at [332, 314] on button "Close" at bounding box center [323, 310] width 90 height 18
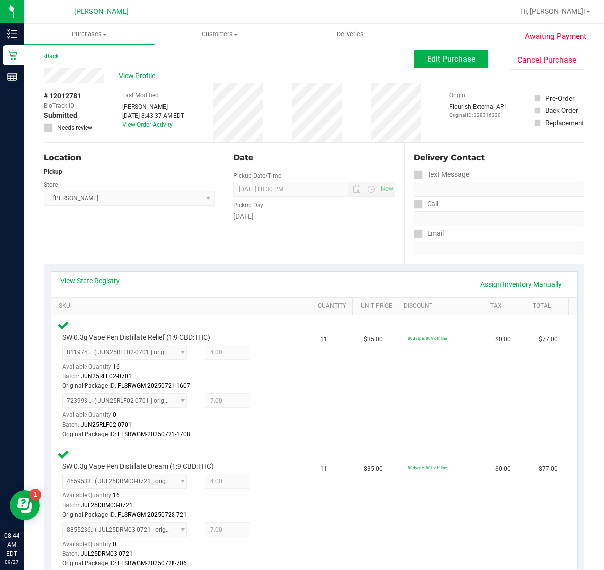
scroll to position [0, 0]
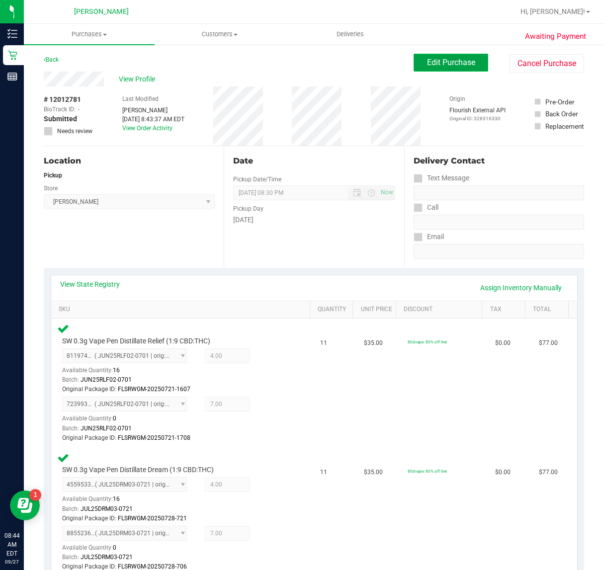
click at [450, 65] on span "Edit Purchase" at bounding box center [451, 62] width 48 height 9
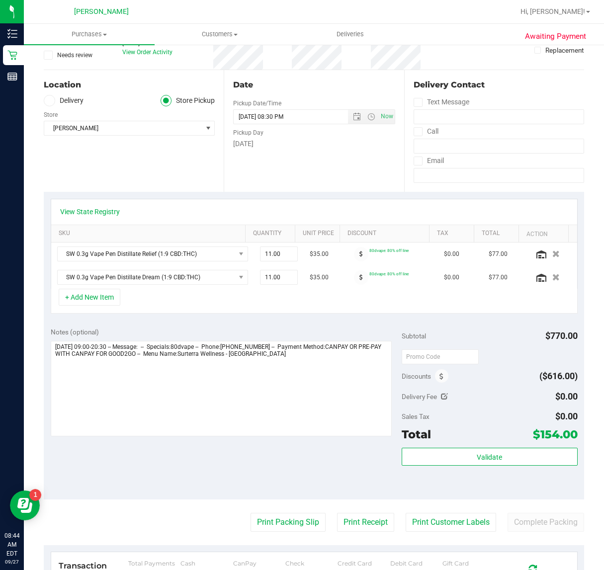
scroll to position [186, 0]
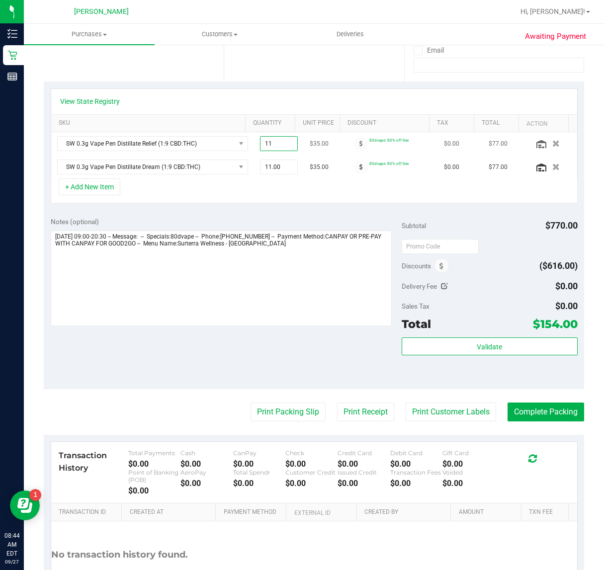
click at [268, 148] on span "11.00 11" at bounding box center [279, 143] width 38 height 15
type input "1"
type input "12"
type input "12.00"
click at [258, 175] on td "11.00 11" at bounding box center [279, 167] width 50 height 23
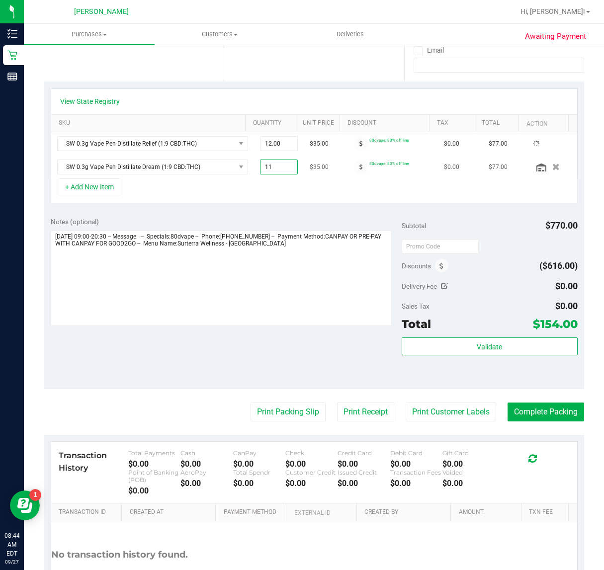
click at [260, 169] on span "11.00 11" at bounding box center [279, 166] width 38 height 15
type input "1"
click at [260, 165] on span "11.00 11" at bounding box center [279, 166] width 38 height 15
type input "12"
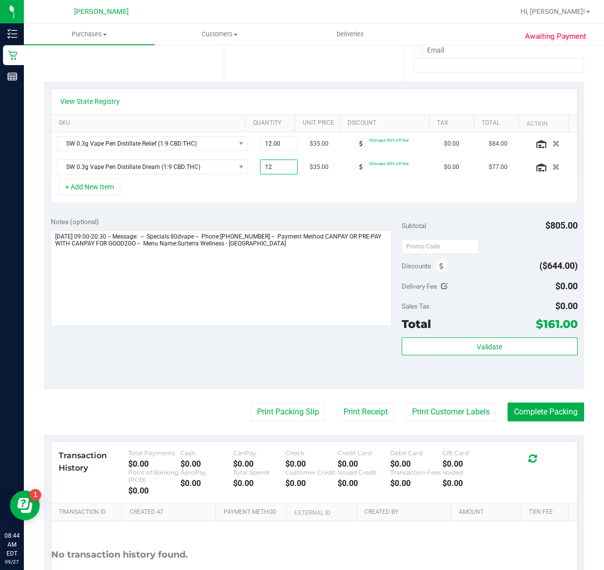
type input "12.00"
click at [302, 208] on div "View State Registry SKU Quantity Unit Price Discount Tax Total Action SW 0.3g V…" at bounding box center [314, 145] width 540 height 129
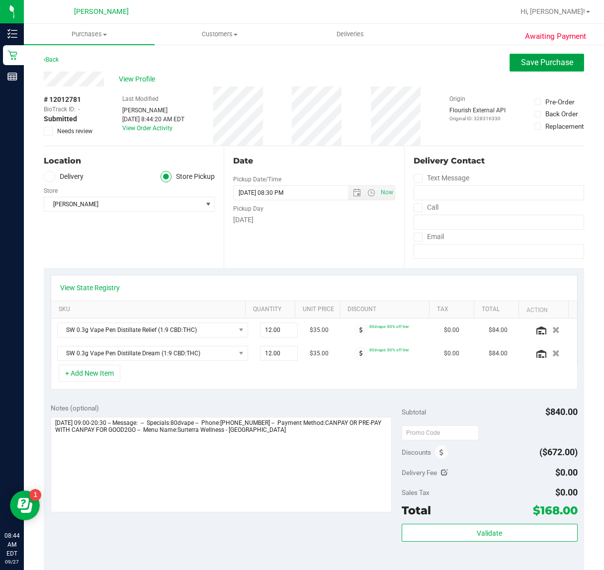
click at [547, 56] on button "Save Purchase" at bounding box center [546, 63] width 75 height 18
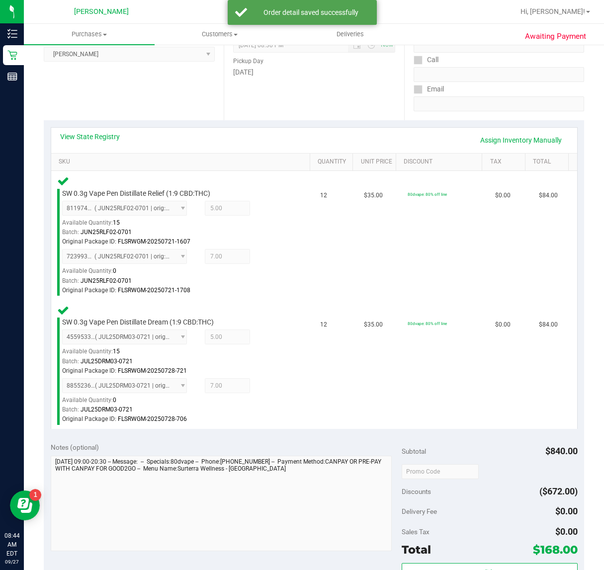
scroll to position [201, 0]
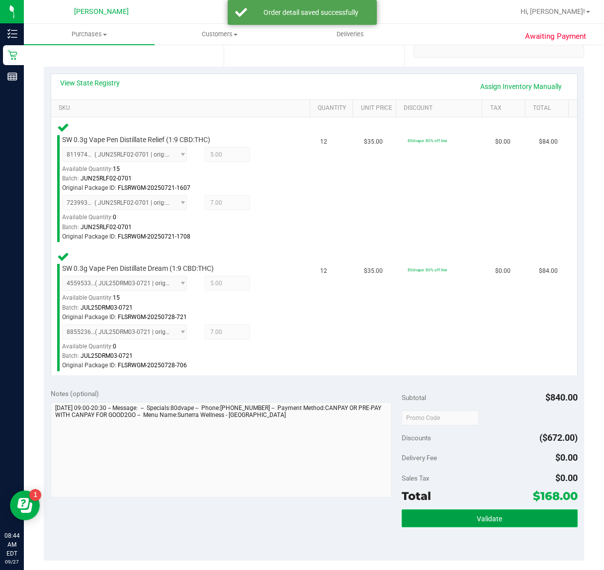
click at [490, 522] on span "Validate" at bounding box center [488, 519] width 25 height 8
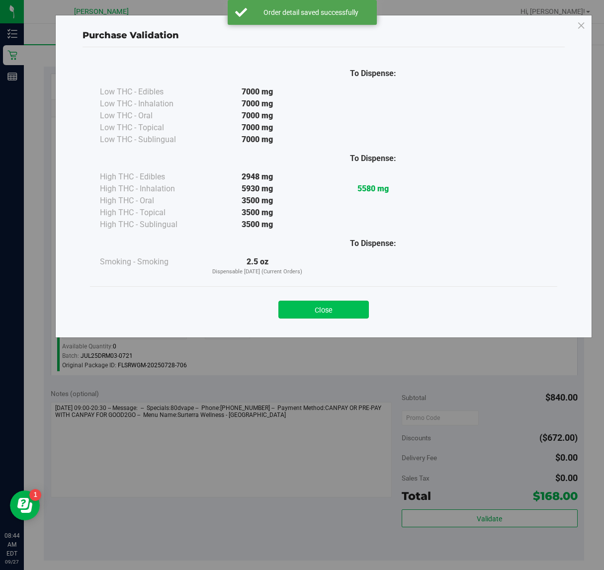
click at [319, 307] on button "Close" at bounding box center [323, 310] width 90 height 18
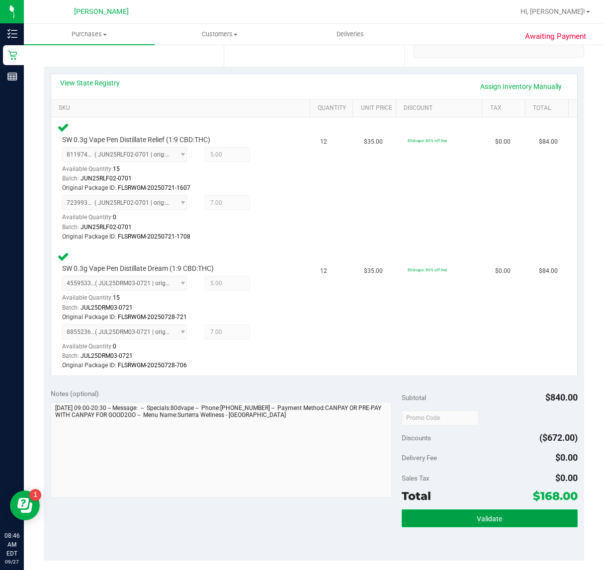
click at [463, 517] on button "Validate" at bounding box center [488, 518] width 175 height 18
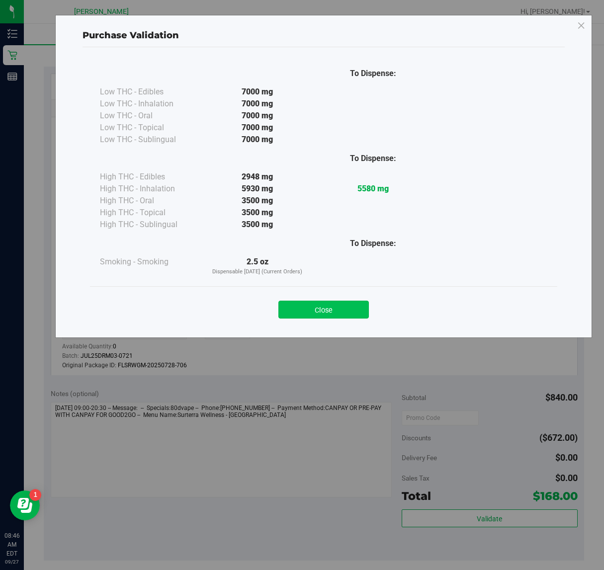
click at [331, 309] on button "Close" at bounding box center [323, 310] width 90 height 18
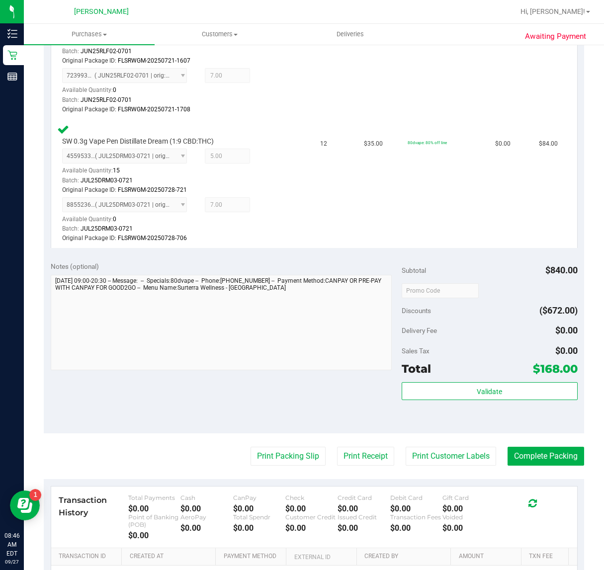
scroll to position [398, 0]
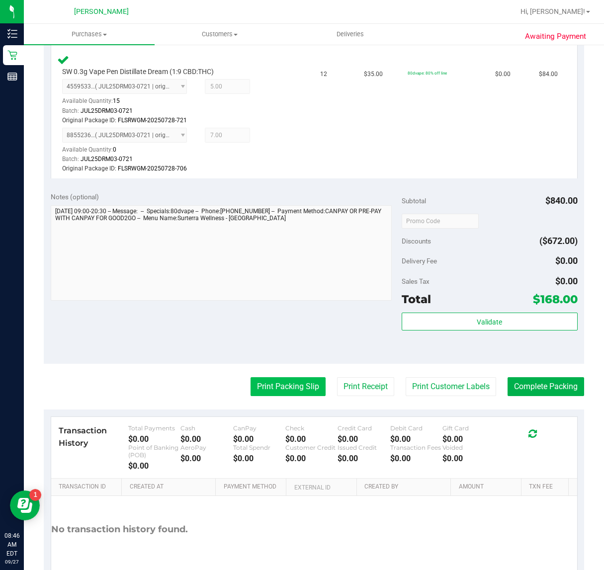
click at [281, 379] on button "Print Packing Slip" at bounding box center [287, 386] width 75 height 19
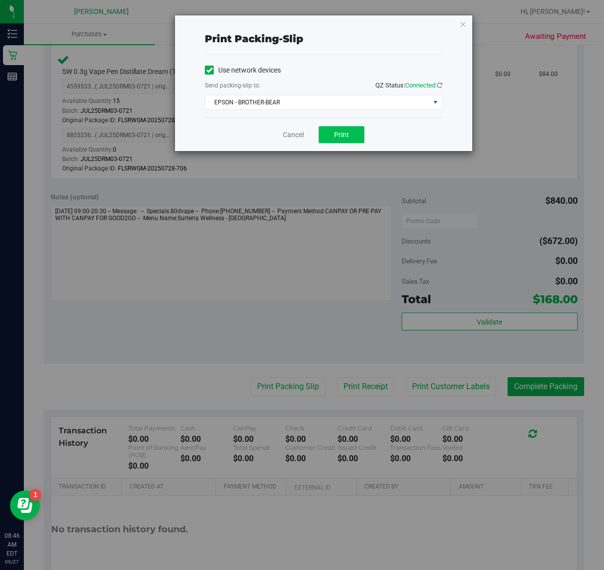
click at [342, 136] on span "Print" at bounding box center [341, 135] width 15 height 8
click at [298, 135] on link "Cancel" at bounding box center [293, 135] width 21 height 10
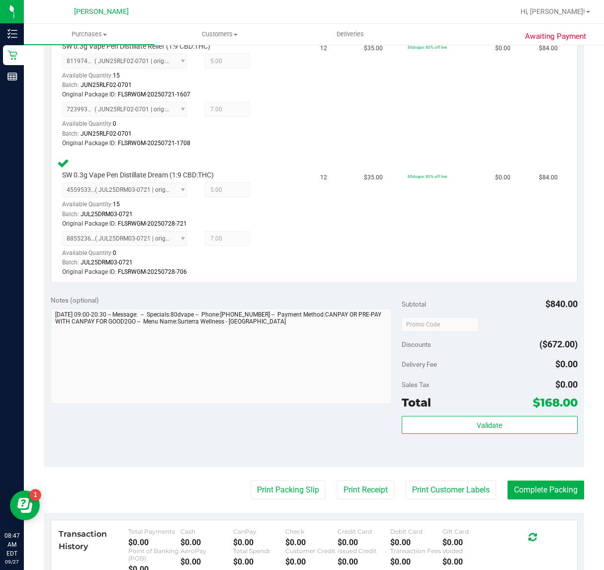
scroll to position [0, 0]
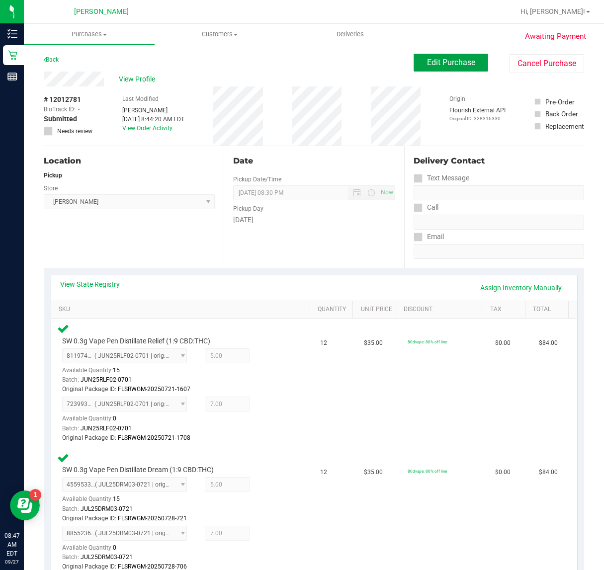
click at [463, 70] on button "Edit Purchase" at bounding box center [450, 63] width 75 height 18
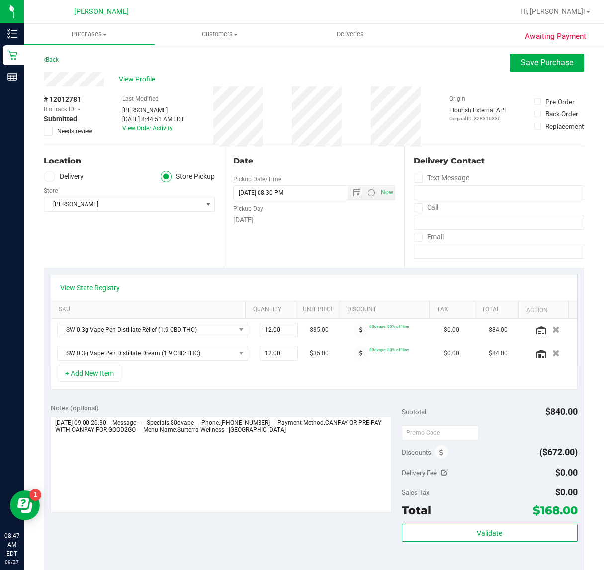
click at [136, 72] on div "View Profile" at bounding box center [314, 79] width 540 height 15
click at [138, 84] on div "View Profile" at bounding box center [314, 79] width 540 height 15
click at [138, 82] on span "View Profile" at bounding box center [139, 79] width 40 height 10
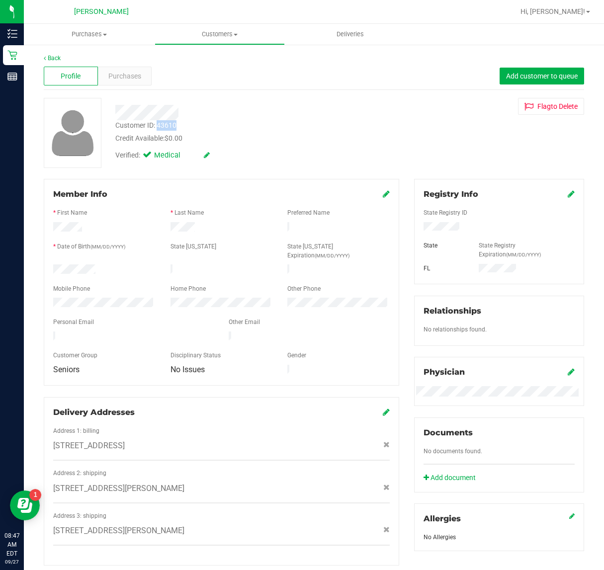
drag, startPoint x: 158, startPoint y: 126, endPoint x: 182, endPoint y: 125, distance: 24.9
click at [182, 125] on div "Customer ID: 43610 Credit Available: $0.00" at bounding box center [247, 131] width 278 height 23
copy div "43610"
click at [234, 127] on div "Customer ID: 43610 Credit Available: $0.00" at bounding box center [247, 131] width 278 height 23
click at [53, 56] on link "Back" at bounding box center [52, 58] width 17 height 7
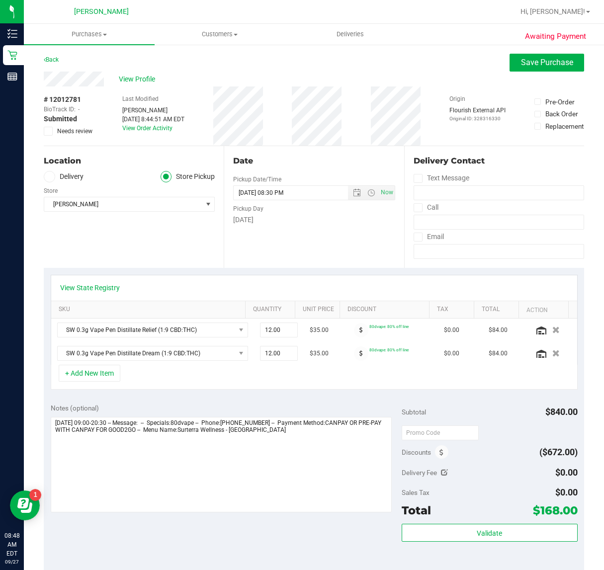
drag, startPoint x: 41, startPoint y: 99, endPoint x: 92, endPoint y: 98, distance: 51.2
click at [92, 98] on div "Awaiting Payment Back Save Purchase View Profile # 12012781 BioTrack ID: - Subm…" at bounding box center [314, 439] width 580 height 790
copy div "# 12012781"
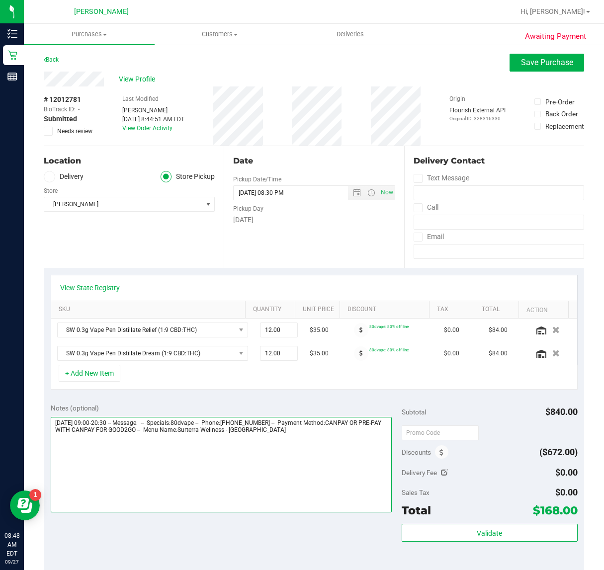
click at [234, 455] on textarea at bounding box center [221, 464] width 341 height 95
click at [283, 441] on textarea at bounding box center [221, 464] width 341 height 95
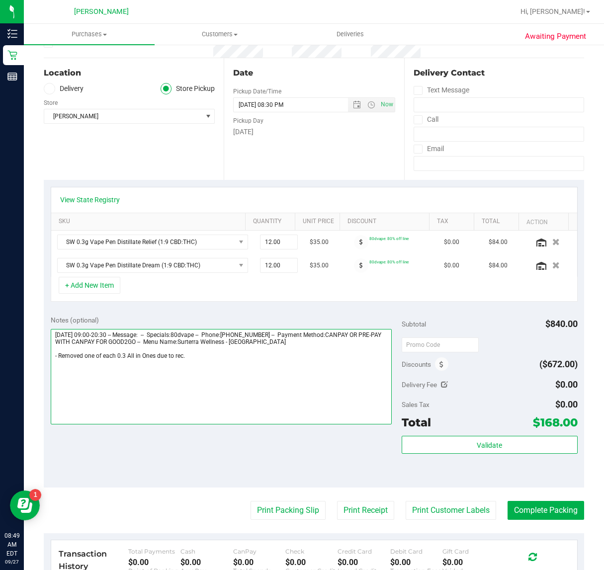
scroll to position [186, 0]
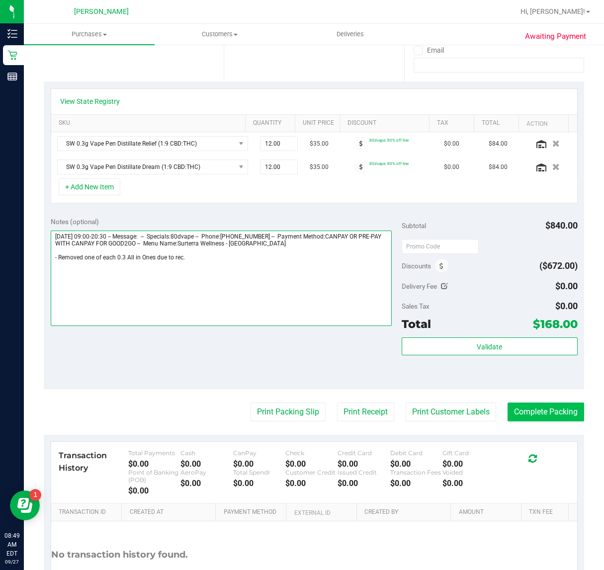
type textarea "[DATE] 09:00-20:30 -- Message: -- Specials:80dvape -- Phone:[PHONE_NUMBER] -- P…"
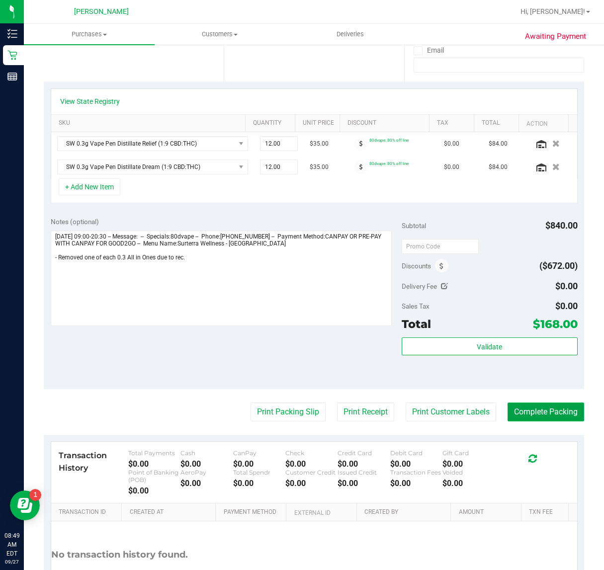
click at [532, 413] on button "Complete Packing" at bounding box center [545, 411] width 77 height 19
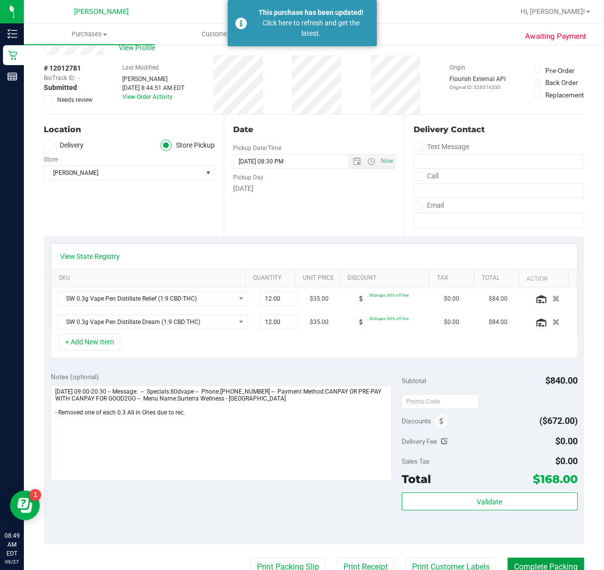
scroll to position [0, 0]
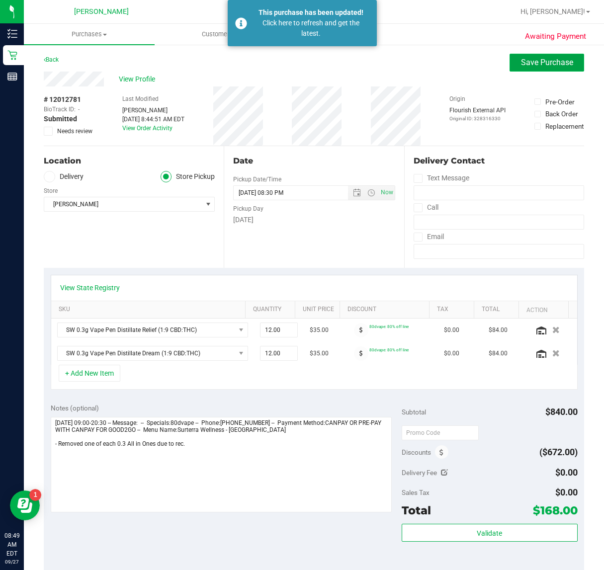
click at [518, 68] on button "Save Purchase" at bounding box center [546, 63] width 75 height 18
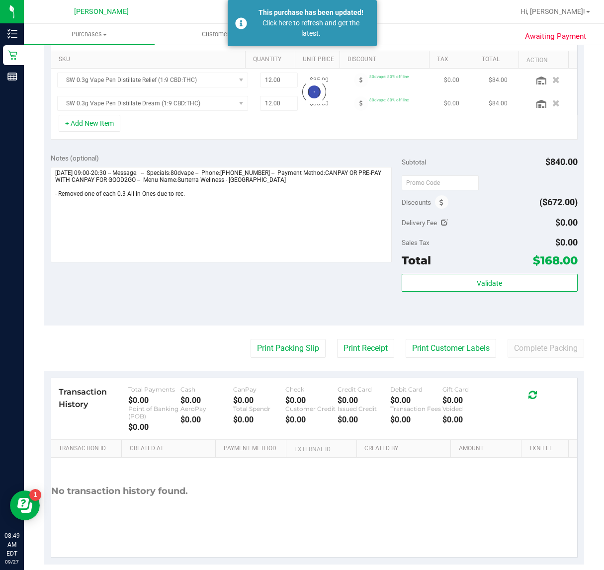
scroll to position [264, 0]
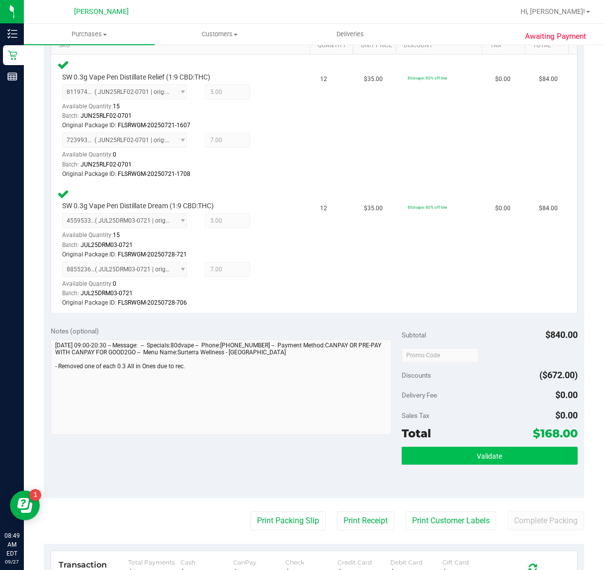
click at [526, 334] on div "Subtotal $840.00" at bounding box center [488, 335] width 175 height 18
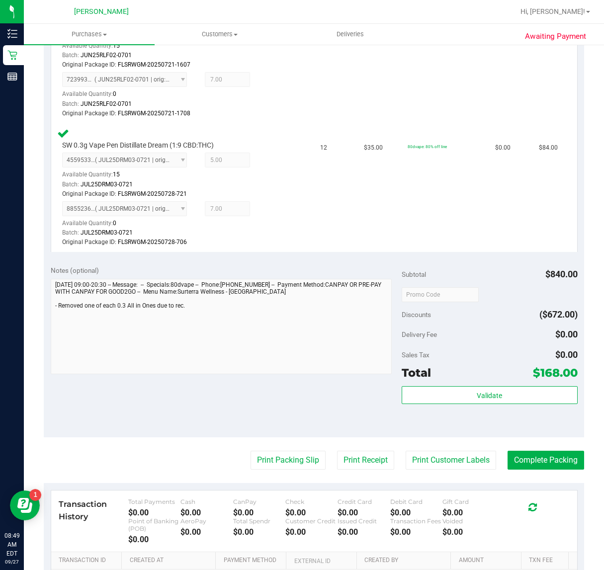
scroll to position [388, 0]
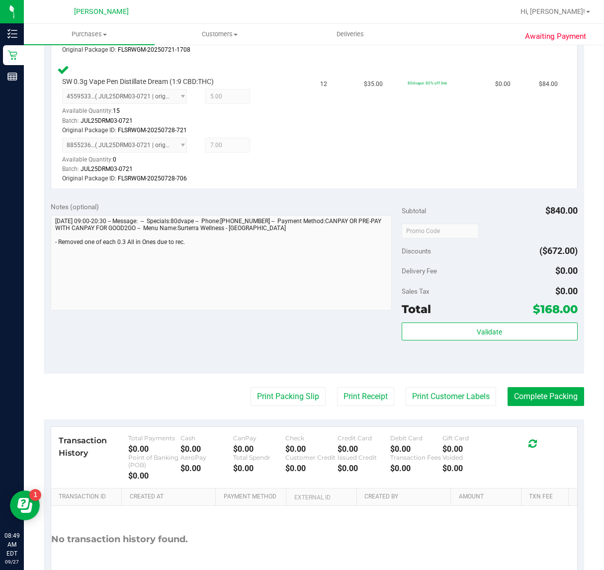
click at [518, 381] on purchase-details "Back Edit Purchase Cancel Purchase View Profile # 12012781 BioTrack ID: - Submi…" at bounding box center [314, 139] width 540 height 947
click at [523, 395] on button "Complete Packing" at bounding box center [545, 396] width 77 height 19
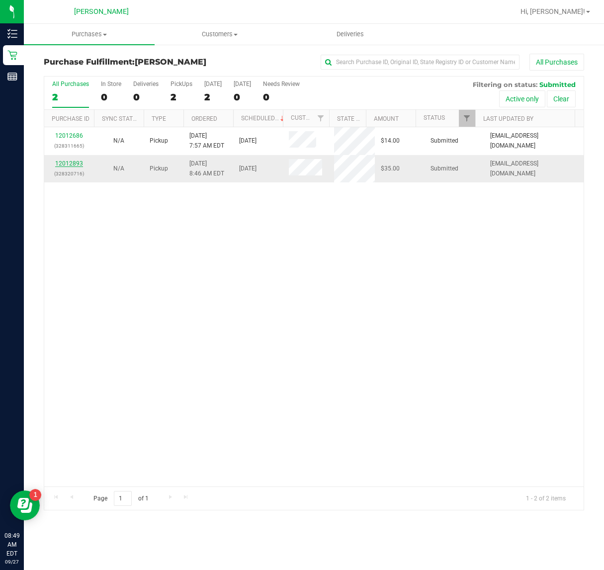
click at [80, 165] on link "12012893" at bounding box center [69, 163] width 28 height 7
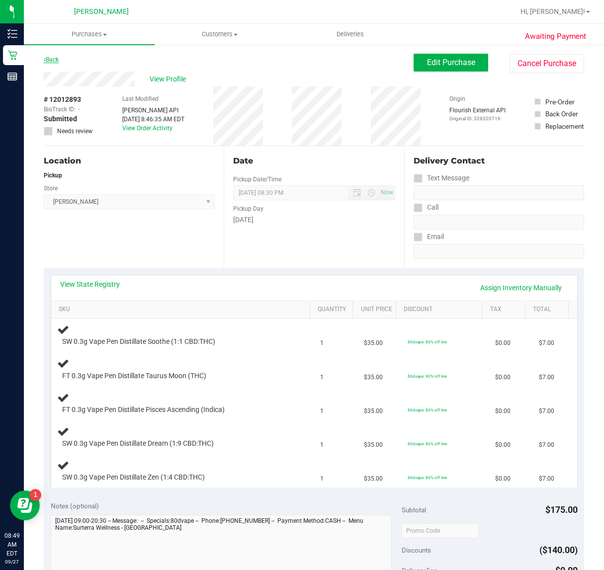
click at [51, 58] on link "Back" at bounding box center [51, 59] width 15 height 7
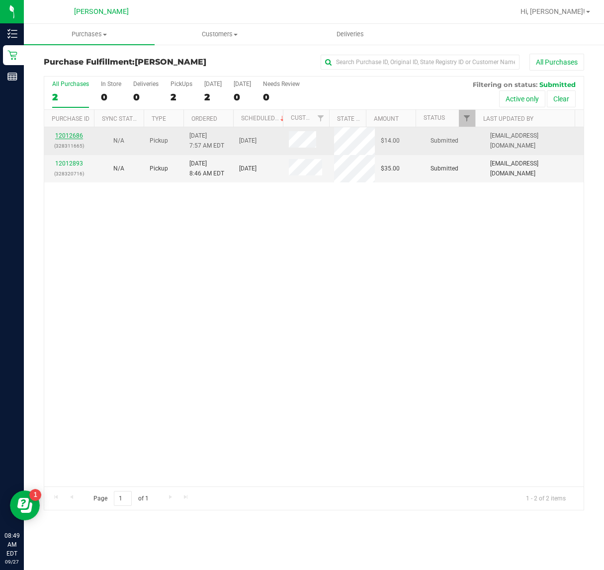
click at [77, 137] on link "12012686" at bounding box center [69, 135] width 28 height 7
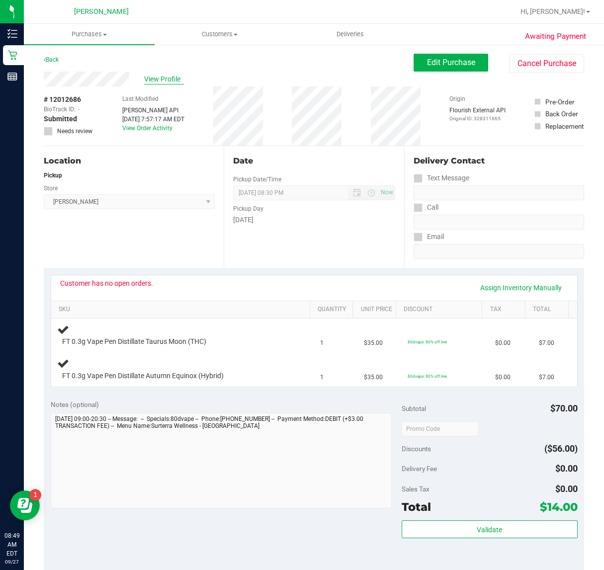
click at [158, 75] on span "View Profile" at bounding box center [164, 79] width 40 height 10
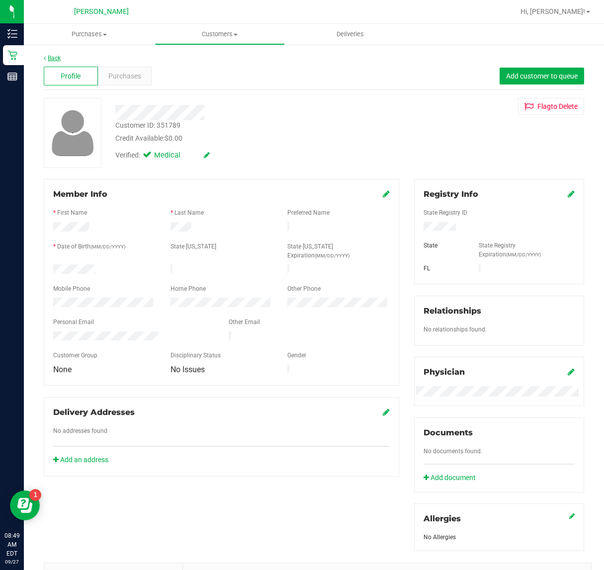
click at [55, 55] on link "Back" at bounding box center [52, 58] width 17 height 7
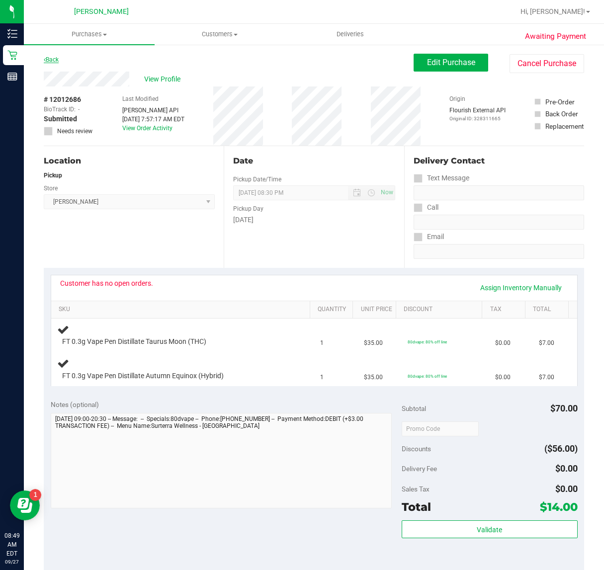
click at [51, 62] on link "Back" at bounding box center [51, 59] width 15 height 7
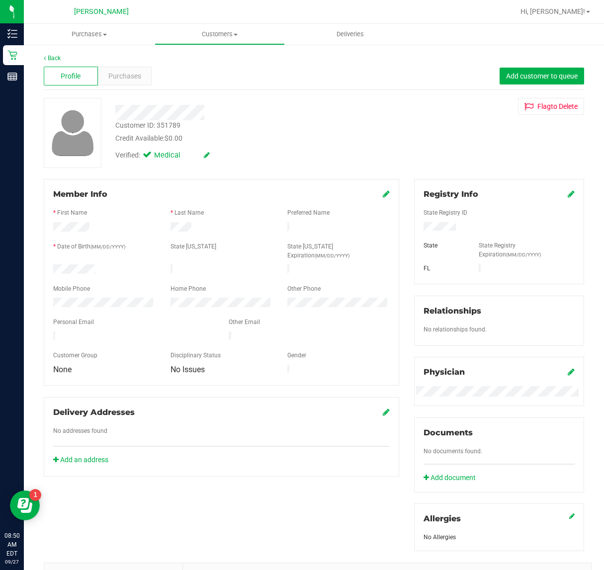
click at [60, 61] on div "Back" at bounding box center [314, 58] width 540 height 9
click at [50, 57] on link "Back" at bounding box center [52, 58] width 17 height 7
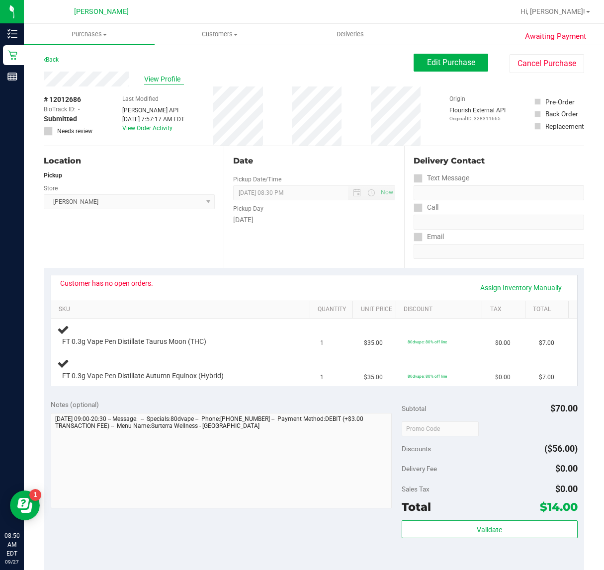
click at [160, 76] on span "View Profile" at bounding box center [164, 79] width 40 height 10
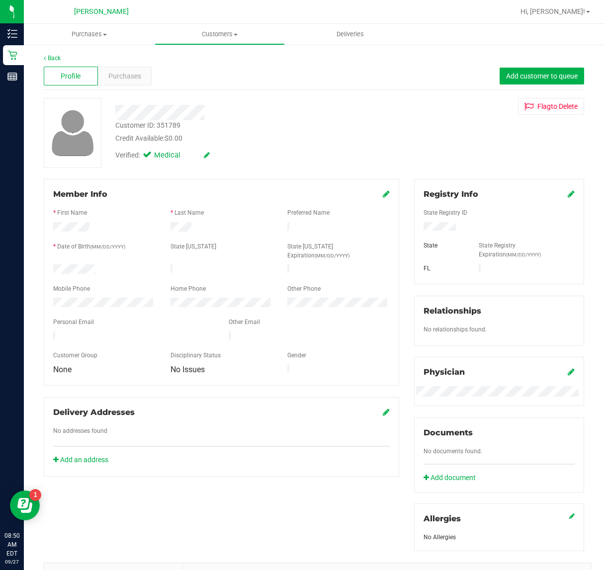
click at [448, 228] on div at bounding box center [499, 227] width 166 height 11
click at [462, 226] on div at bounding box center [499, 227] width 166 height 11
drag, startPoint x: 416, startPoint y: 226, endPoint x: 450, endPoint y: 226, distance: 34.3
click at [450, 226] on div at bounding box center [499, 227] width 166 height 11
click at [461, 230] on div at bounding box center [499, 227] width 166 height 11
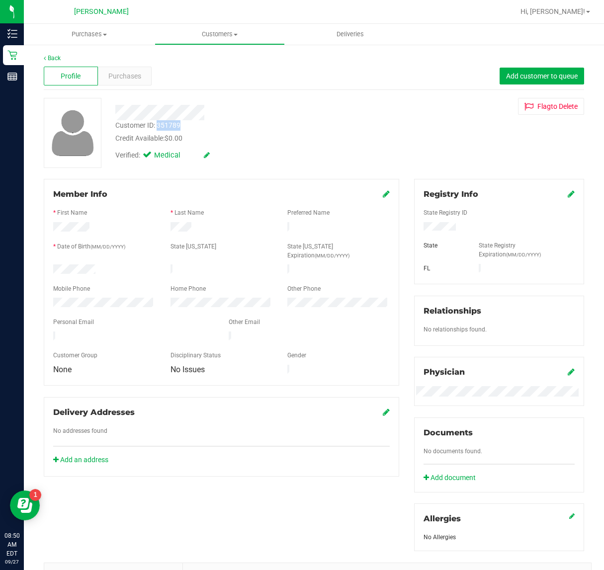
drag, startPoint x: 158, startPoint y: 128, endPoint x: 185, endPoint y: 128, distance: 27.3
click at [185, 128] on div "Customer ID: 351789 Credit Available: $0.00" at bounding box center [247, 131] width 278 height 23
copy div "351789"
click at [294, 153] on div "Verified: Medical" at bounding box center [247, 155] width 278 height 22
click at [60, 55] on link "Back" at bounding box center [52, 58] width 17 height 7
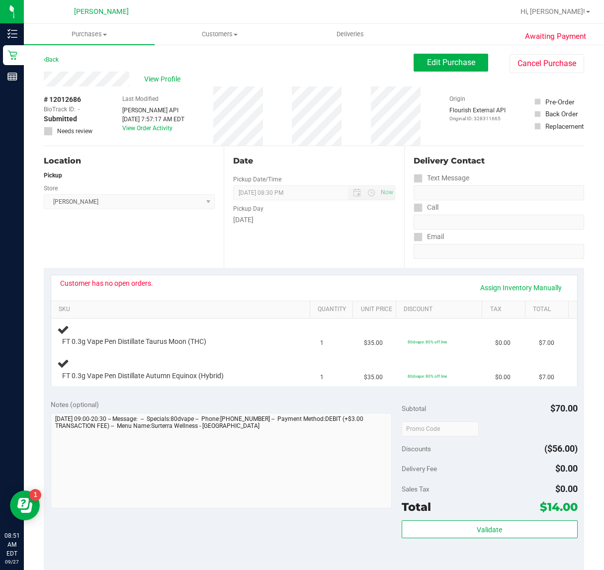
drag, startPoint x: 42, startPoint y: 99, endPoint x: 80, endPoint y: 98, distance: 37.8
click at [80, 98] on div "Awaiting Payment Back Edit Purchase Cancel Purchase View Profile # 12012686 Bio…" at bounding box center [314, 437] width 580 height 787
copy span "# 12012686"
click at [88, 106] on div "BioTrack ID: -" at bounding box center [69, 109] width 50 height 9
click at [429, 61] on span "Edit Purchase" at bounding box center [451, 62] width 48 height 9
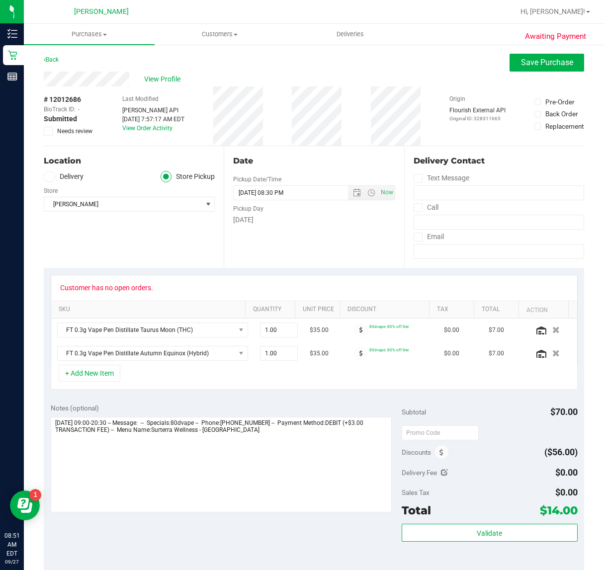
click at [51, 131] on icon at bounding box center [48, 131] width 6 height 0
click at [0, 0] on input "Needs review" at bounding box center [0, 0] width 0 height 0
click at [515, 68] on button "Save Purchase" at bounding box center [546, 63] width 75 height 18
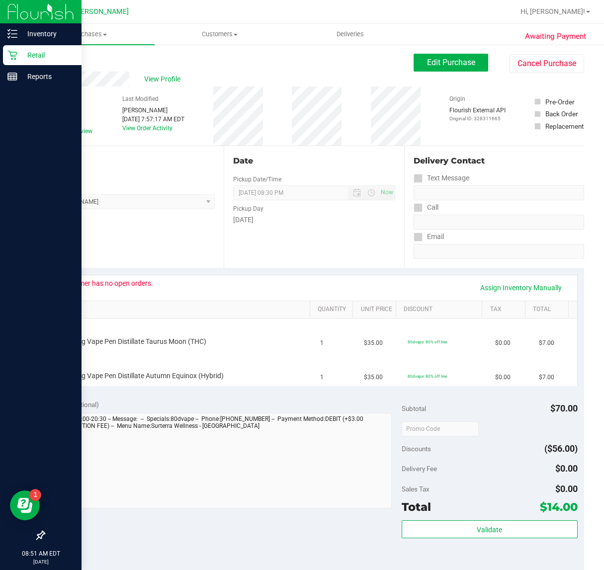
click at [11, 53] on icon at bounding box center [12, 55] width 10 height 10
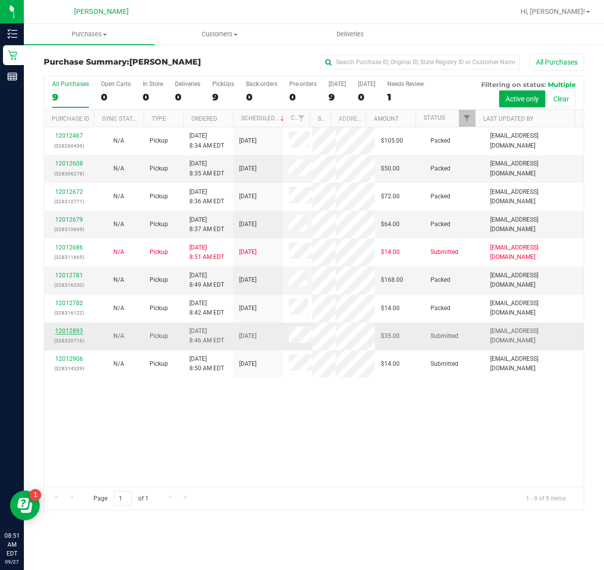
click at [79, 329] on link "12012893" at bounding box center [69, 330] width 28 height 7
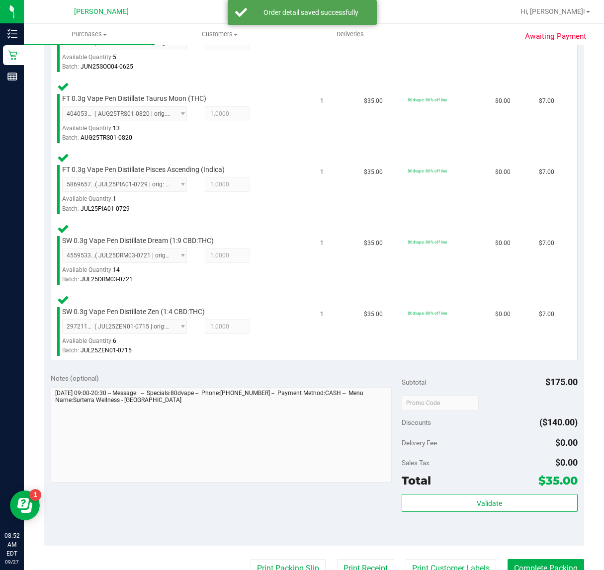
scroll to position [315, 0]
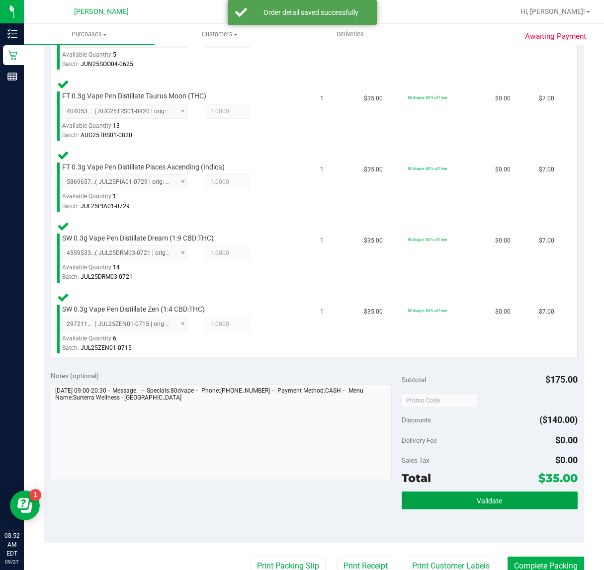
click at [482, 498] on span "Validate" at bounding box center [488, 501] width 25 height 8
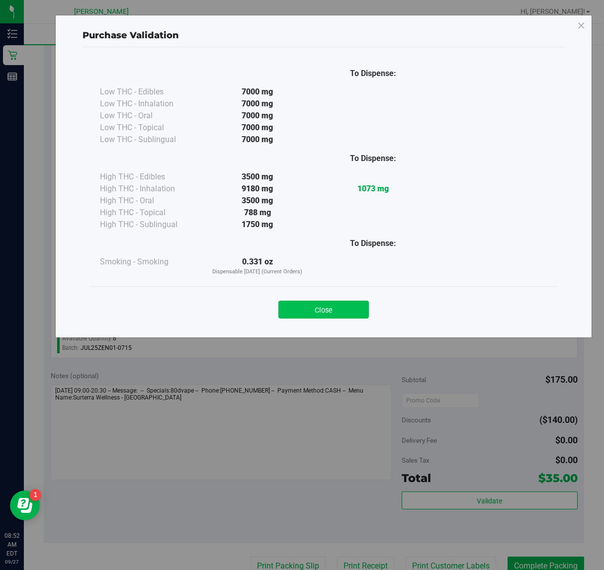
click at [327, 304] on button "Close" at bounding box center [323, 310] width 90 height 18
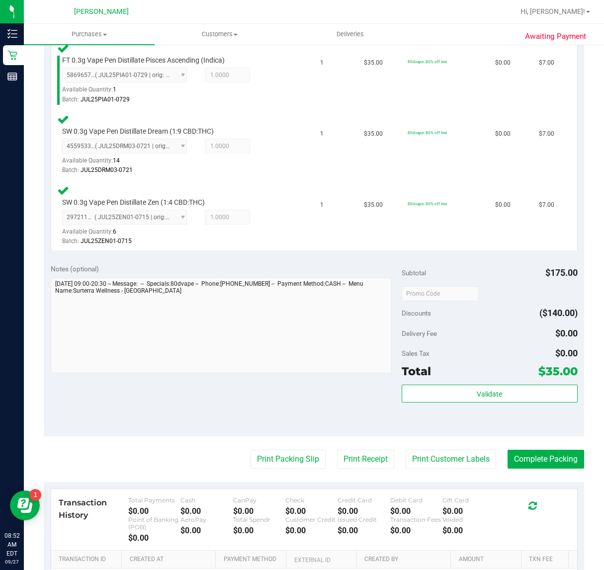
scroll to position [426, 0]
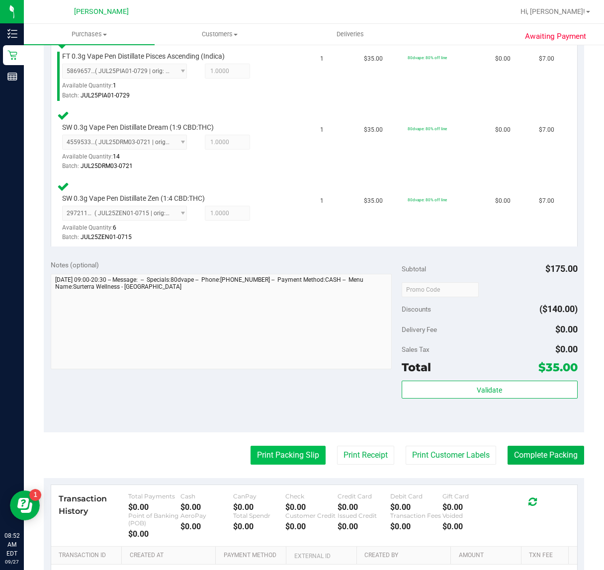
click at [268, 455] on button "Print Packing Slip" at bounding box center [287, 455] width 75 height 19
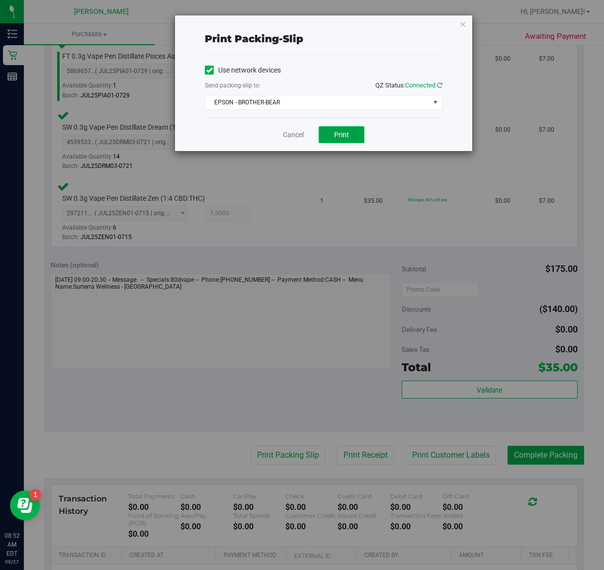
click at [333, 140] on button "Print" at bounding box center [341, 134] width 46 height 17
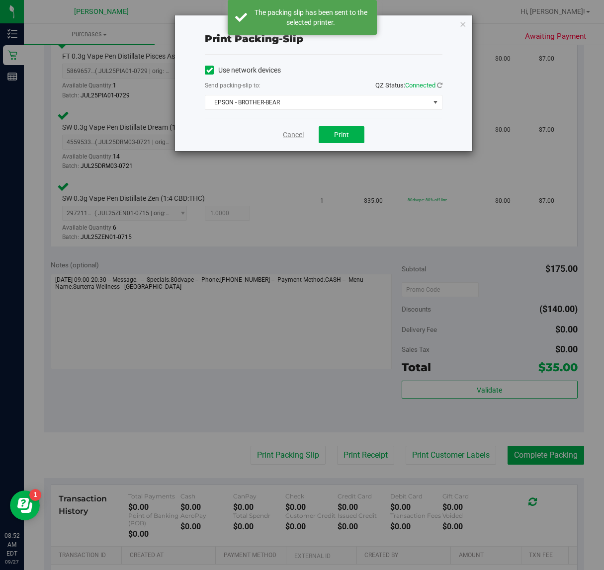
click at [287, 133] on link "Cancel" at bounding box center [293, 135] width 21 height 10
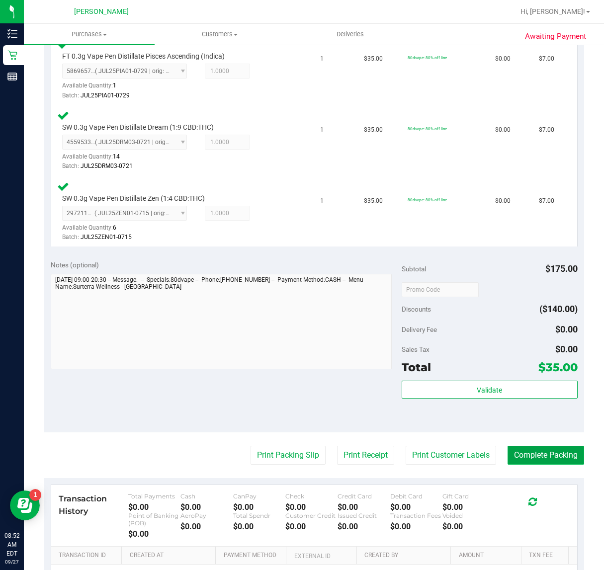
click at [518, 448] on button "Complete Packing" at bounding box center [545, 455] width 77 height 19
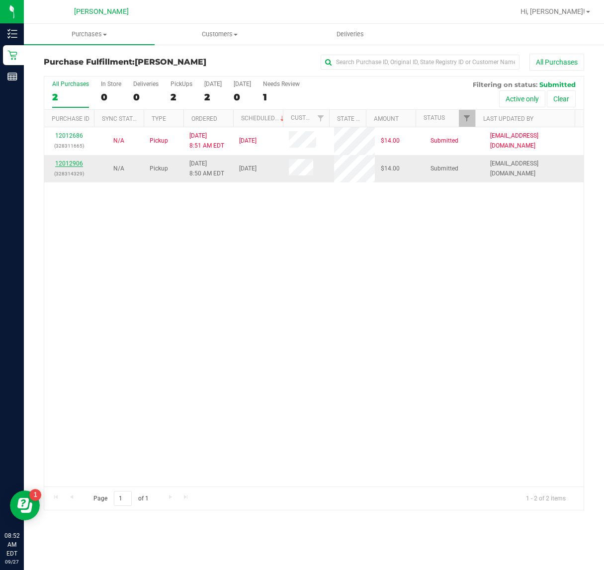
click at [65, 165] on link "12012906" at bounding box center [69, 163] width 28 height 7
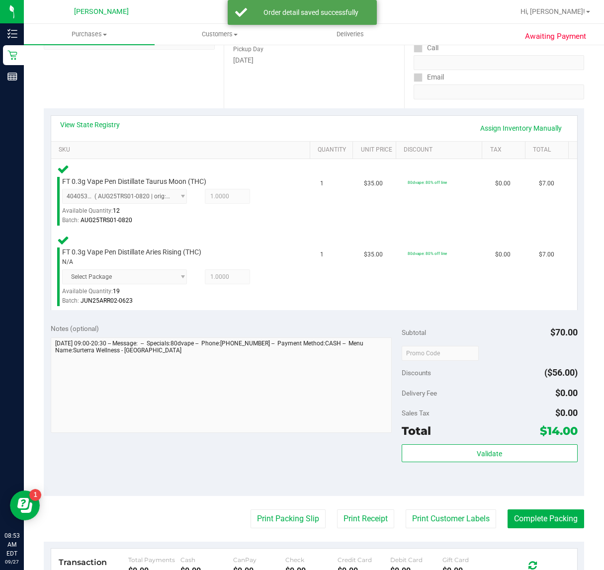
scroll to position [311, 0]
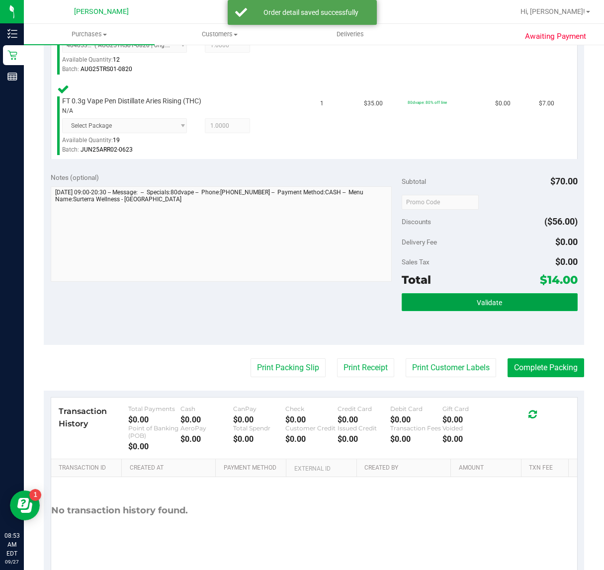
click at [497, 305] on button "Validate" at bounding box center [488, 302] width 175 height 18
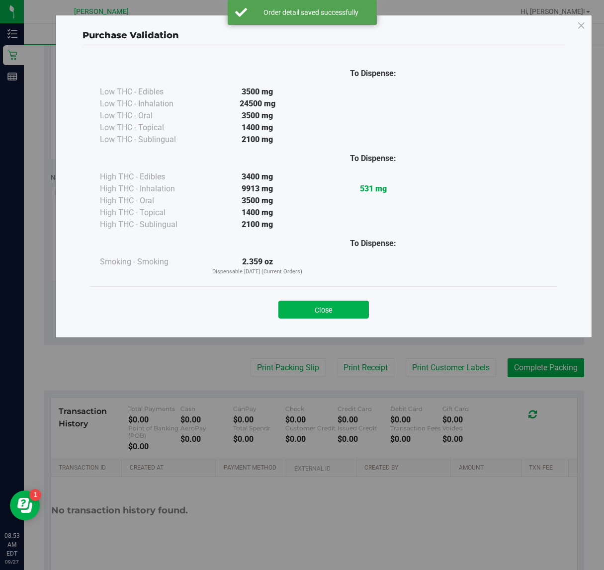
click at [335, 322] on div "Close" at bounding box center [323, 306] width 467 height 40
click at [328, 310] on button "Close" at bounding box center [323, 310] width 90 height 18
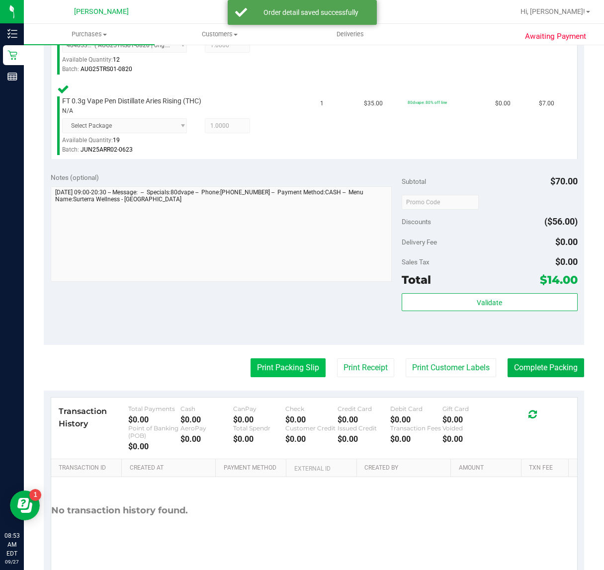
click at [273, 363] on button "Print Packing Slip" at bounding box center [287, 367] width 75 height 19
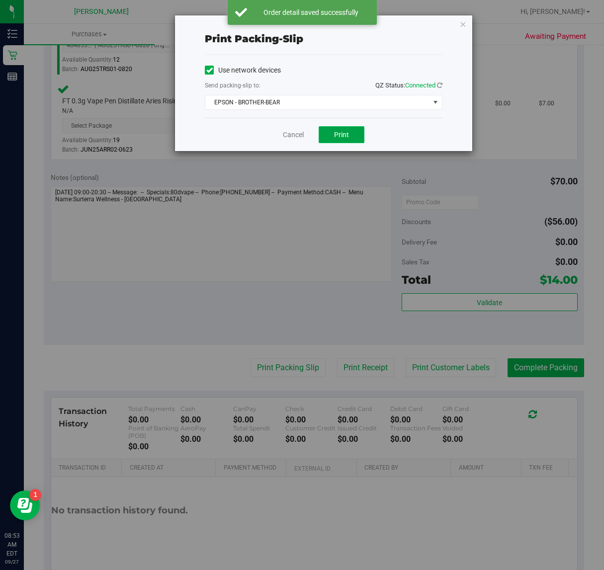
click at [337, 137] on span "Print" at bounding box center [341, 135] width 15 height 8
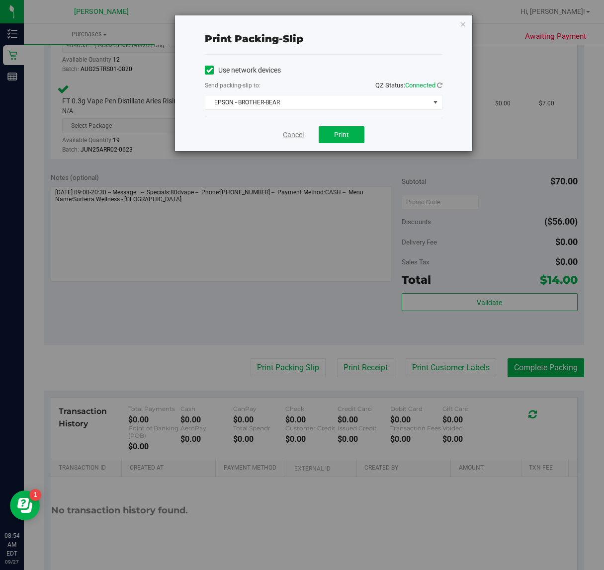
click at [292, 137] on link "Cancel" at bounding box center [293, 135] width 21 height 10
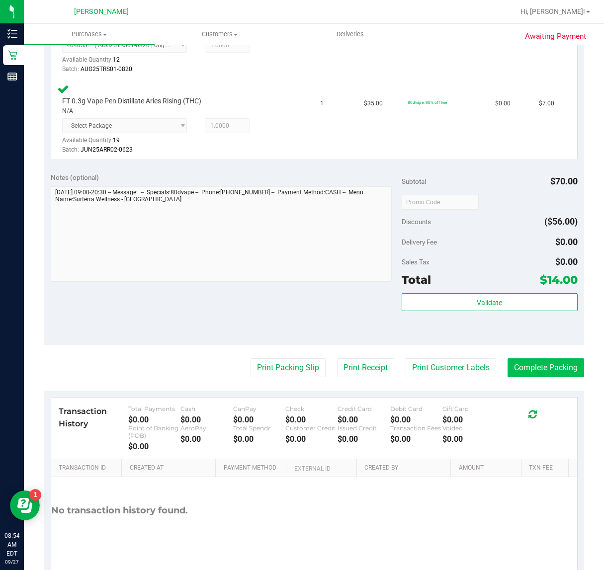
click at [509, 369] on button "Complete Packing" at bounding box center [545, 367] width 77 height 19
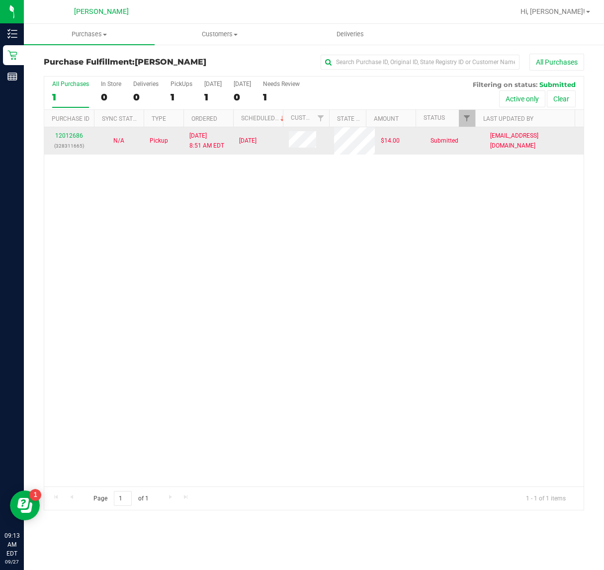
click at [76, 140] on div "12012686 (328311665)" at bounding box center [69, 140] width 38 height 19
click at [73, 136] on link "12012686" at bounding box center [69, 135] width 28 height 7
